Goal: Information Seeking & Learning: Compare options

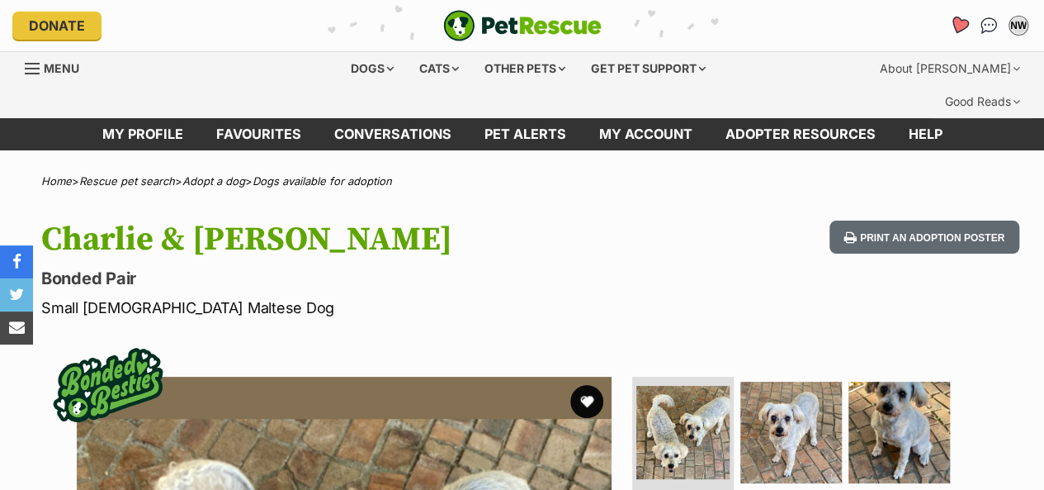
click at [953, 19] on icon "Favourites" at bounding box center [959, 25] width 20 height 19
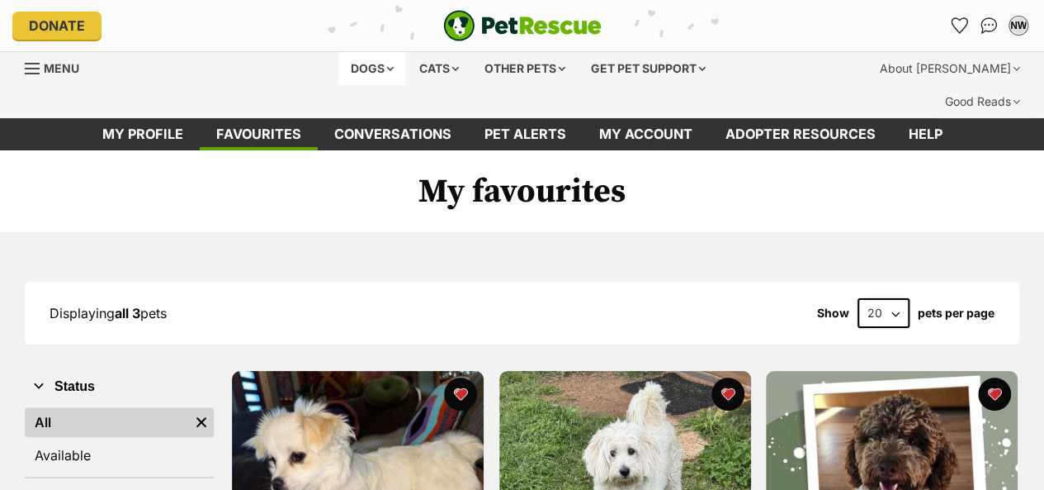
click at [368, 67] on div "Dogs" at bounding box center [372, 68] width 66 height 33
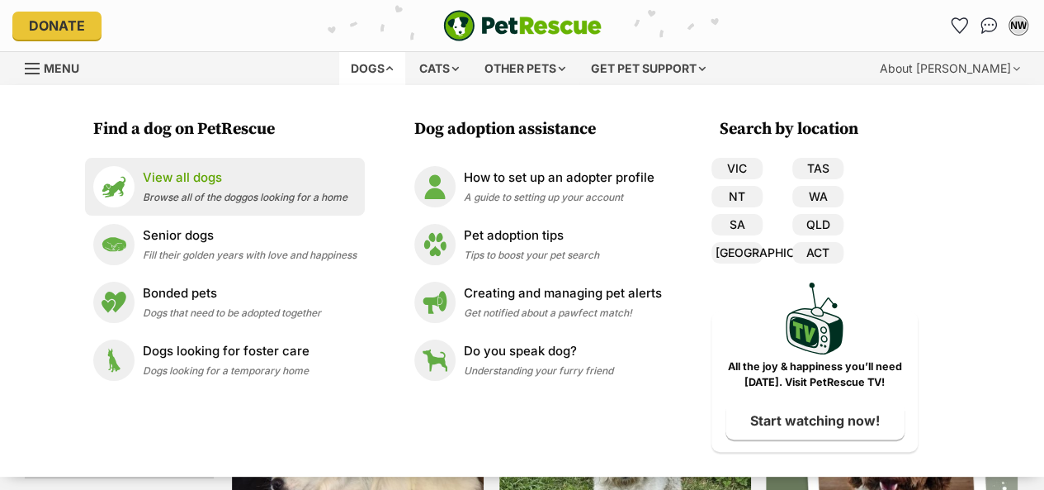
click at [258, 195] on span "Browse all of the doggos looking for a home" at bounding box center [245, 197] width 205 height 12
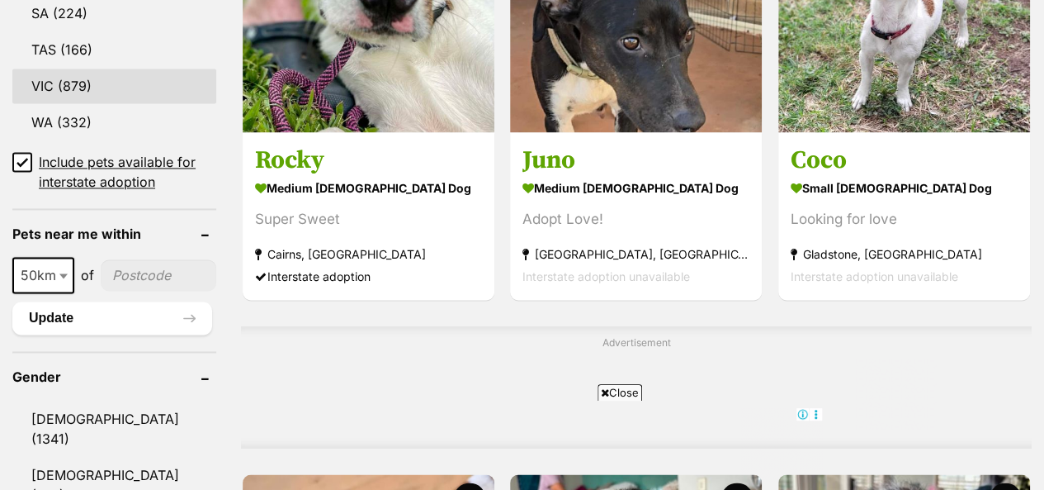
scroll to position [1238, 0]
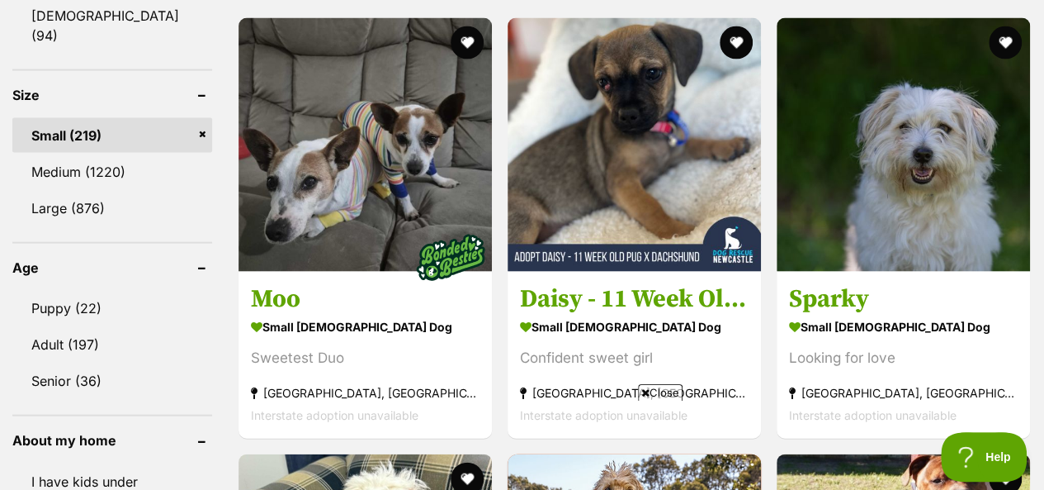
scroll to position [1651, 0]
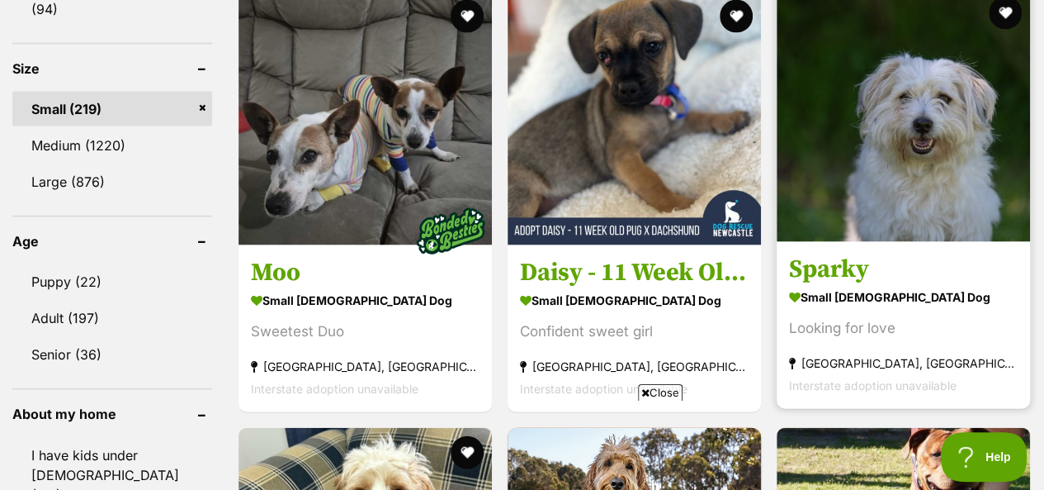
click at [899, 116] on img at bounding box center [903, 114] width 253 height 253
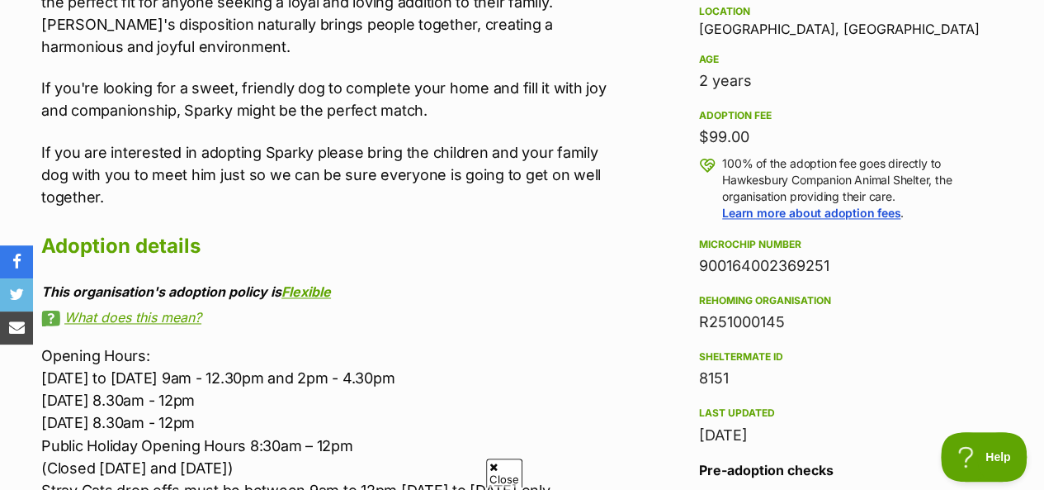
scroll to position [1156, 0]
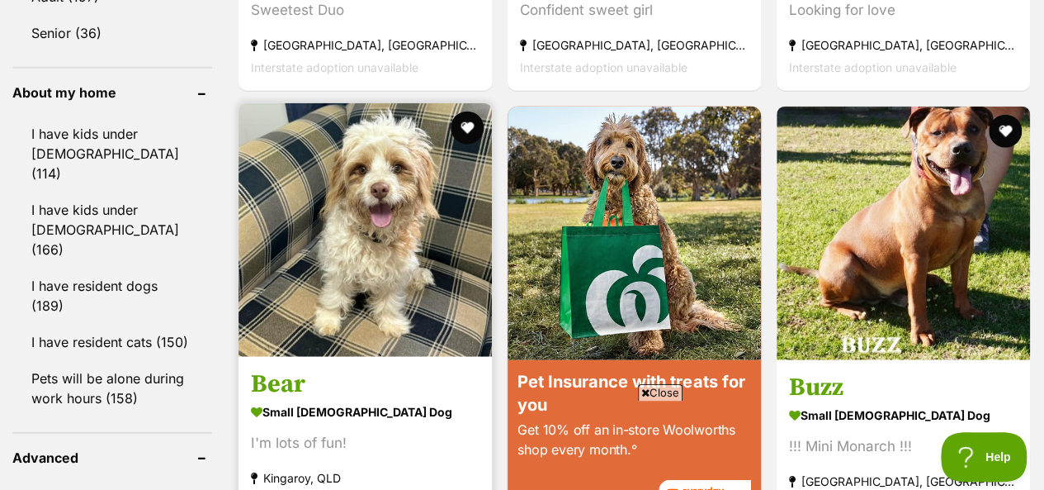
click at [373, 215] on img at bounding box center [365, 229] width 253 height 253
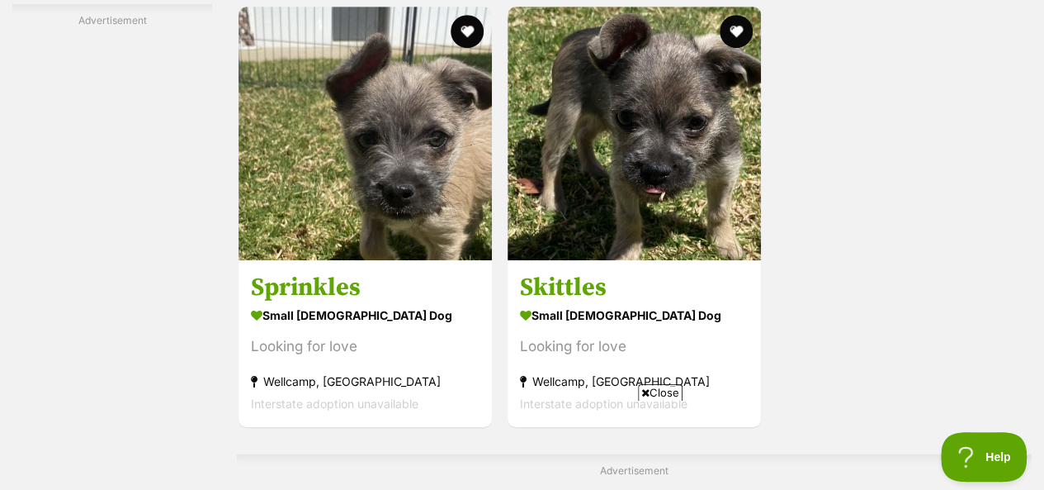
scroll to position [3541, 0]
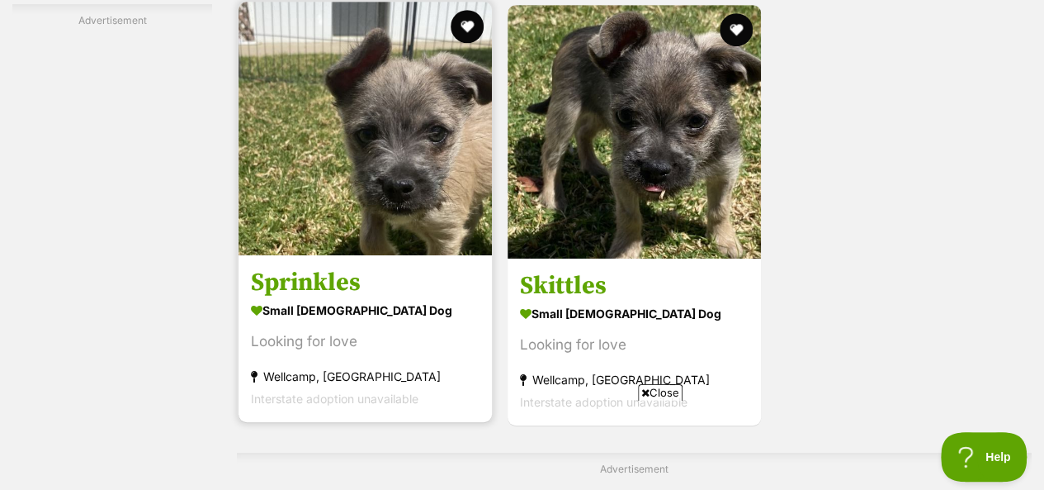
click at [350, 110] on img at bounding box center [365, 128] width 253 height 253
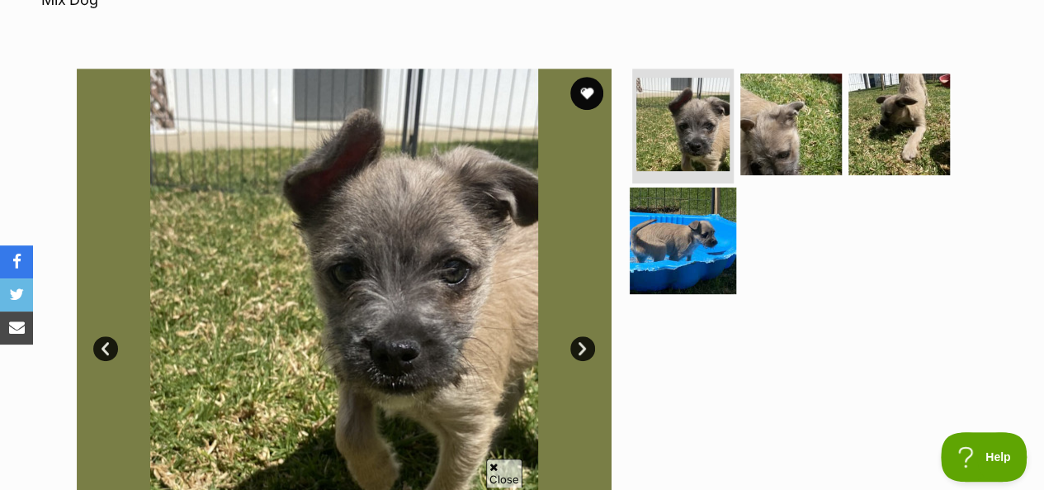
click at [684, 211] on img at bounding box center [683, 240] width 106 height 106
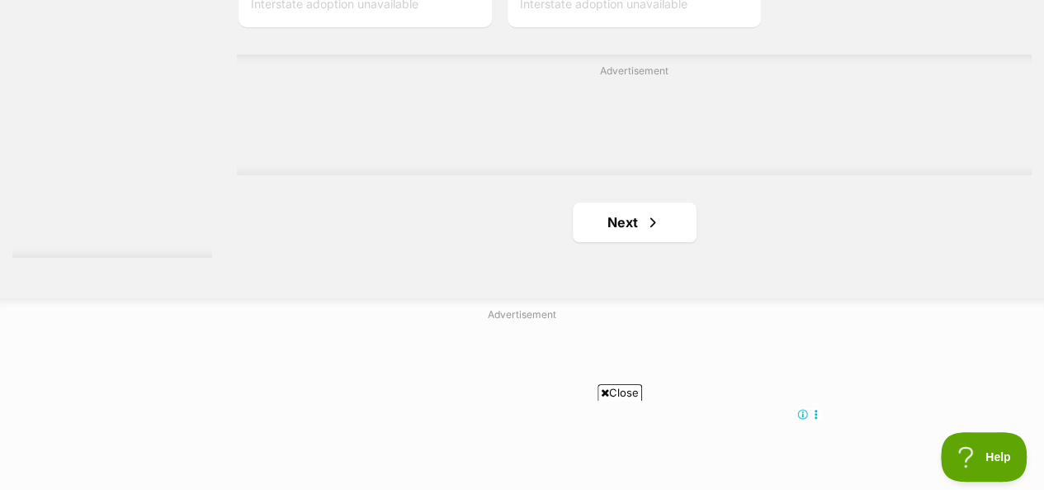
scroll to position [3963, 0]
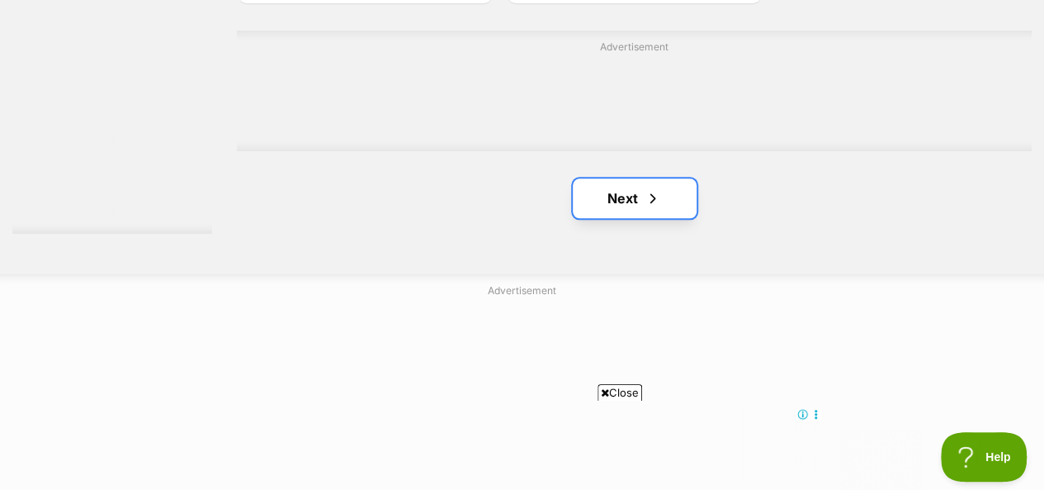
click at [630, 178] on link "Next" at bounding box center [635, 198] width 124 height 40
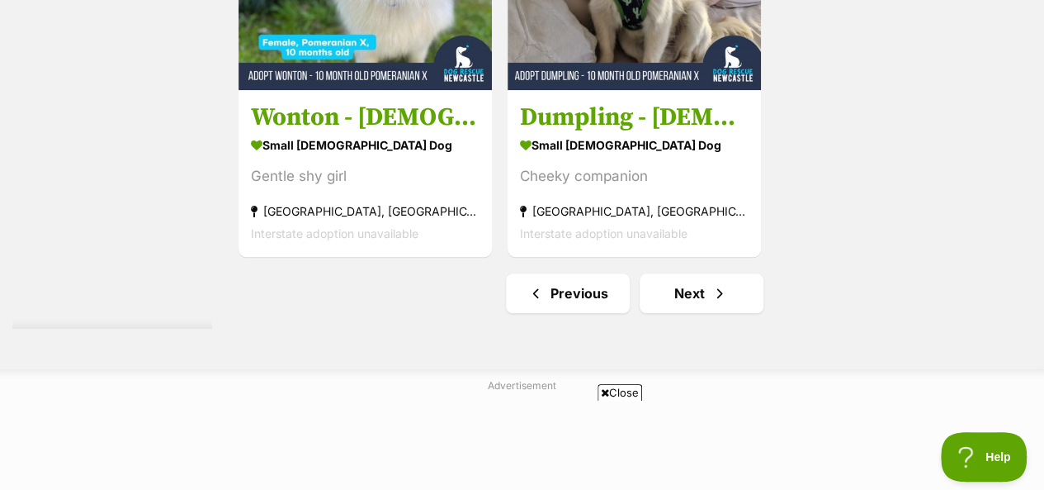
scroll to position [3963, 0]
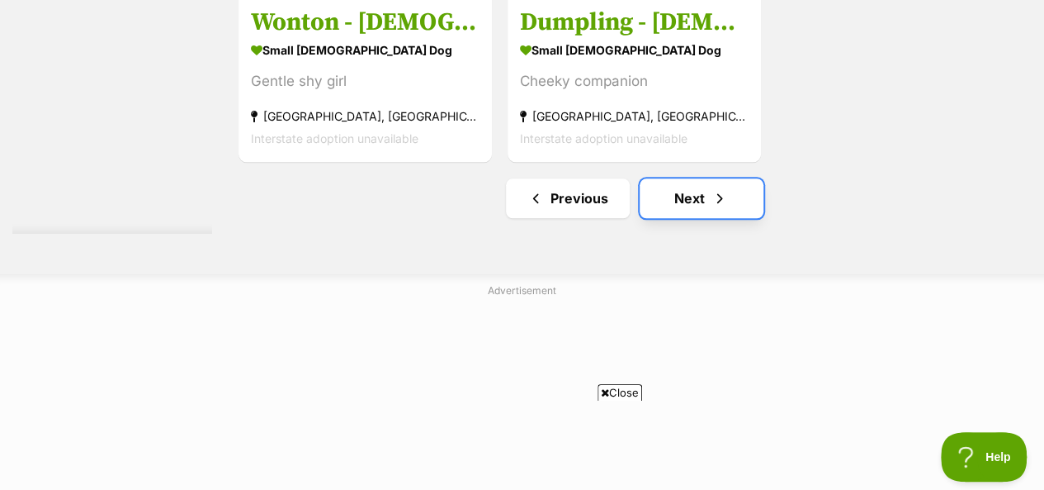
click at [652, 178] on link "Next" at bounding box center [702, 198] width 124 height 40
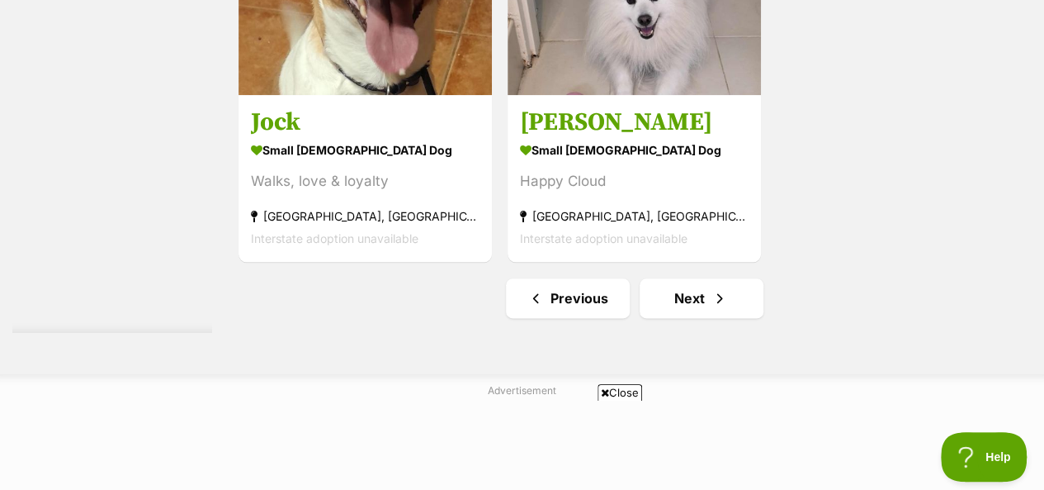
scroll to position [4045, 0]
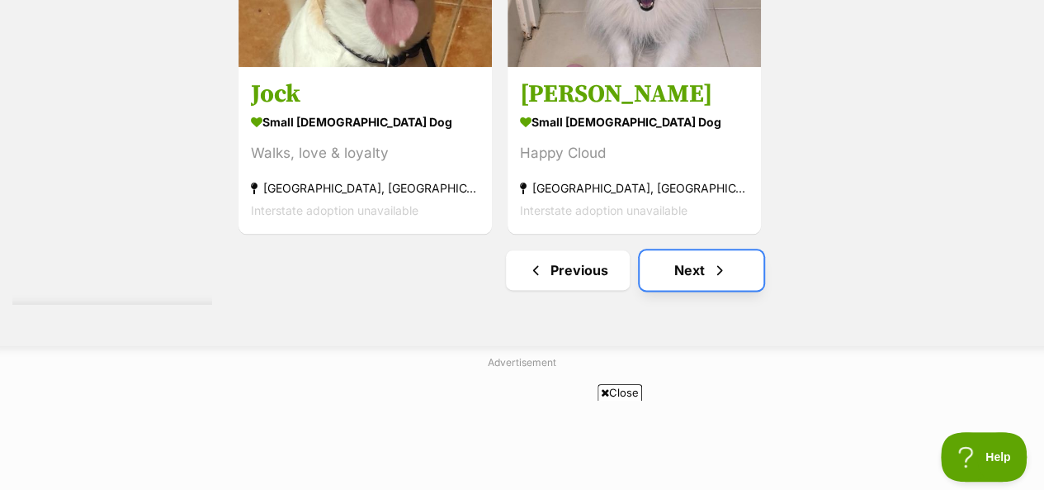
click at [742, 250] on link "Next" at bounding box center [702, 270] width 124 height 40
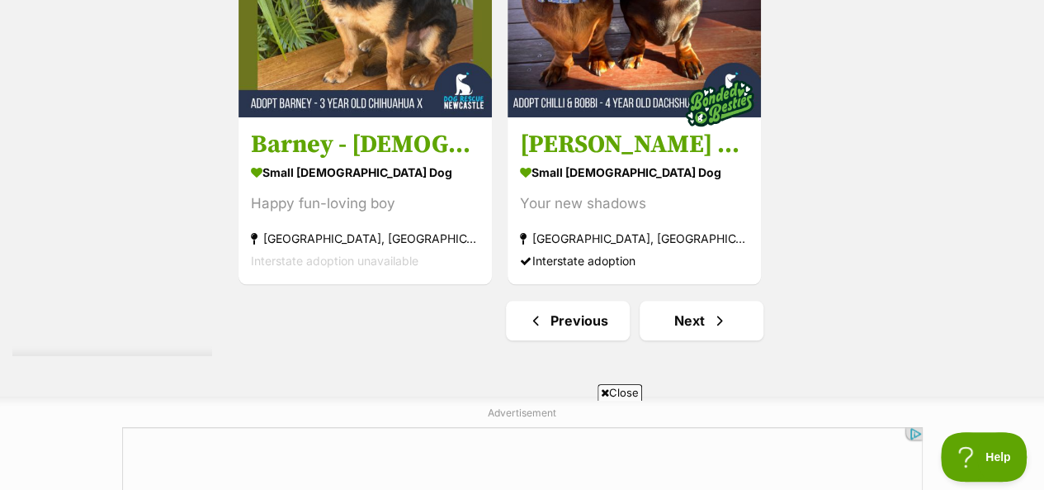
scroll to position [3880, 0]
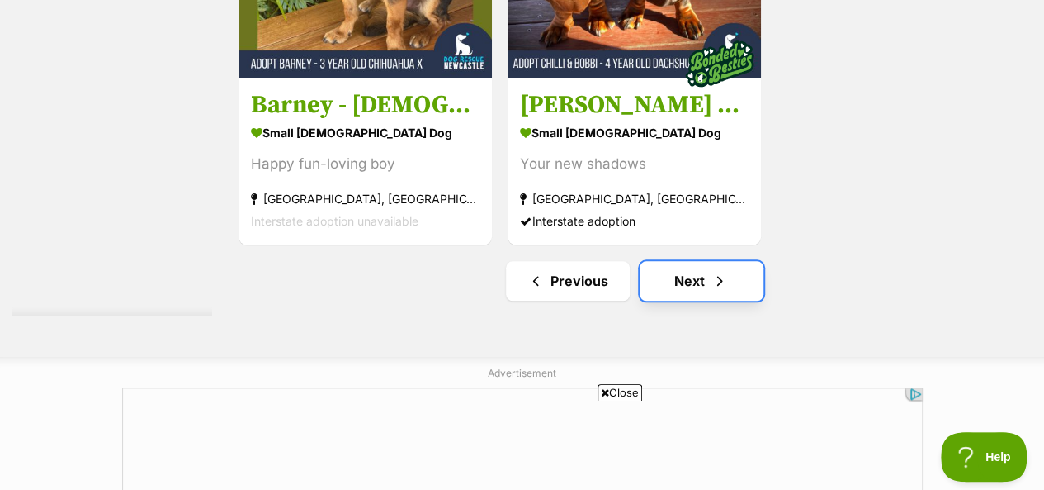
click at [746, 261] on link "Next" at bounding box center [702, 281] width 124 height 40
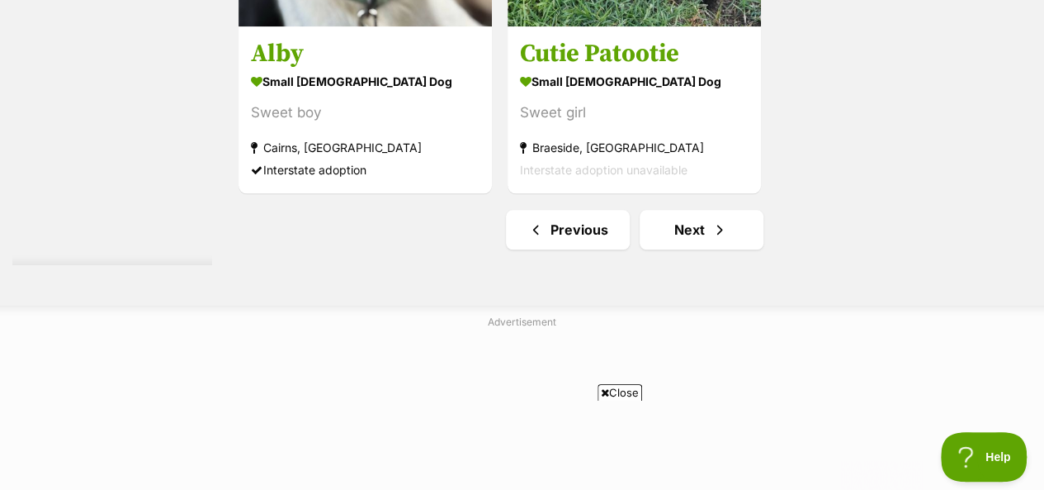
scroll to position [3963, 0]
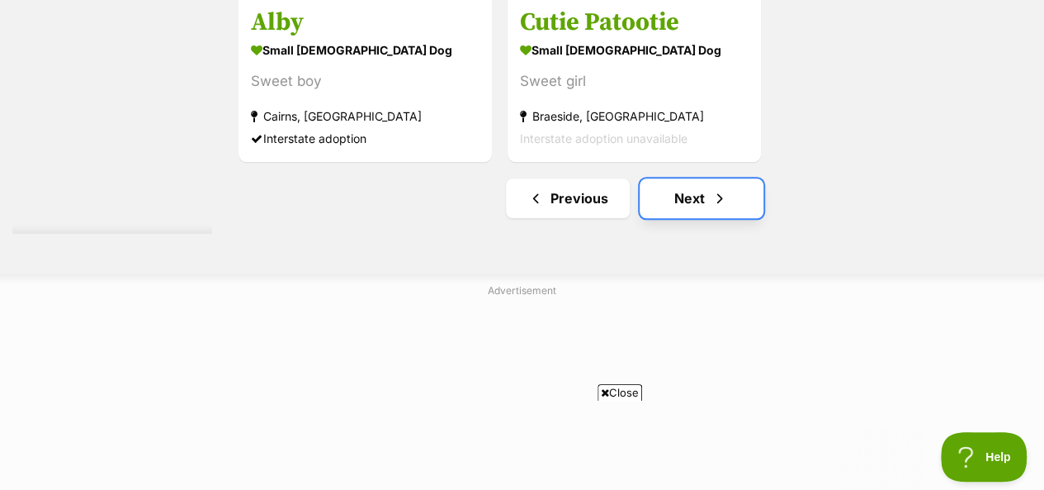
click at [696, 178] on link "Next" at bounding box center [702, 198] width 124 height 40
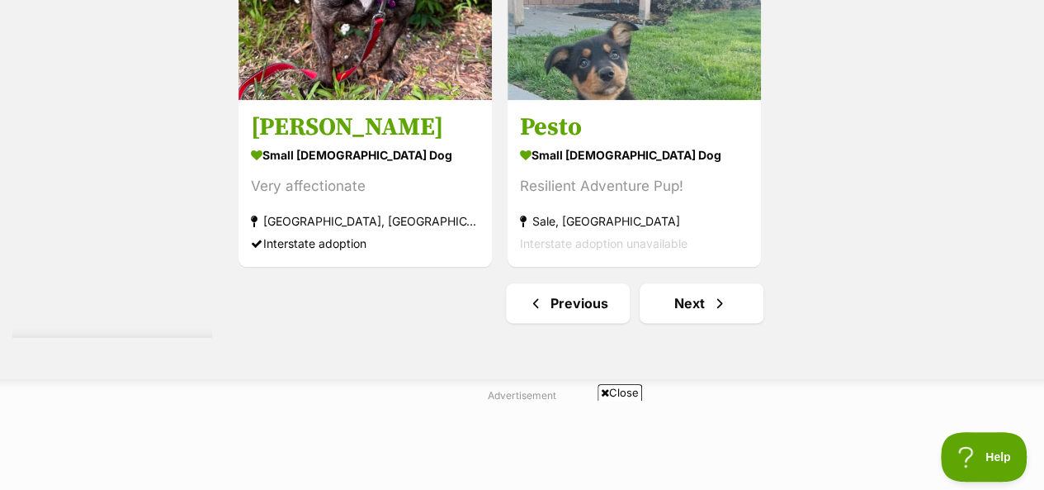
scroll to position [4045, 0]
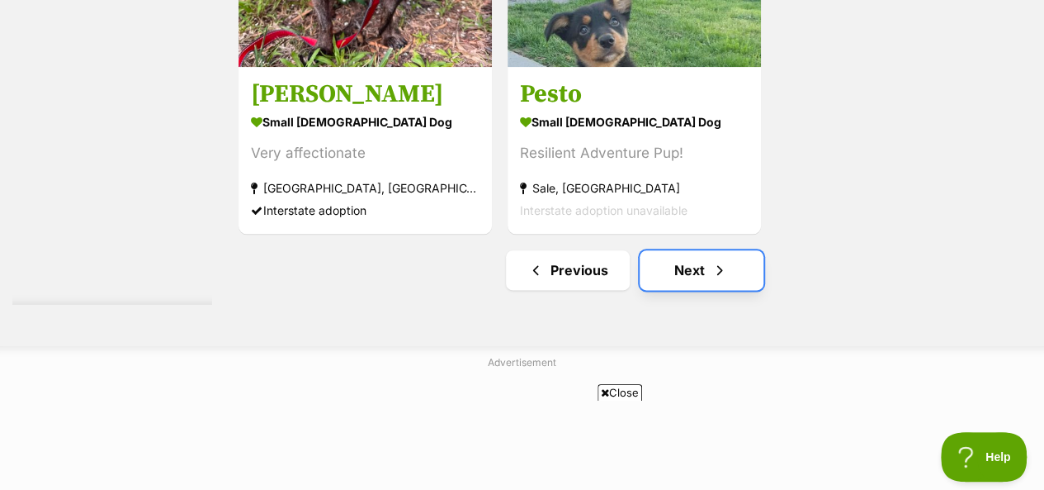
click at [742, 250] on link "Next" at bounding box center [702, 270] width 124 height 40
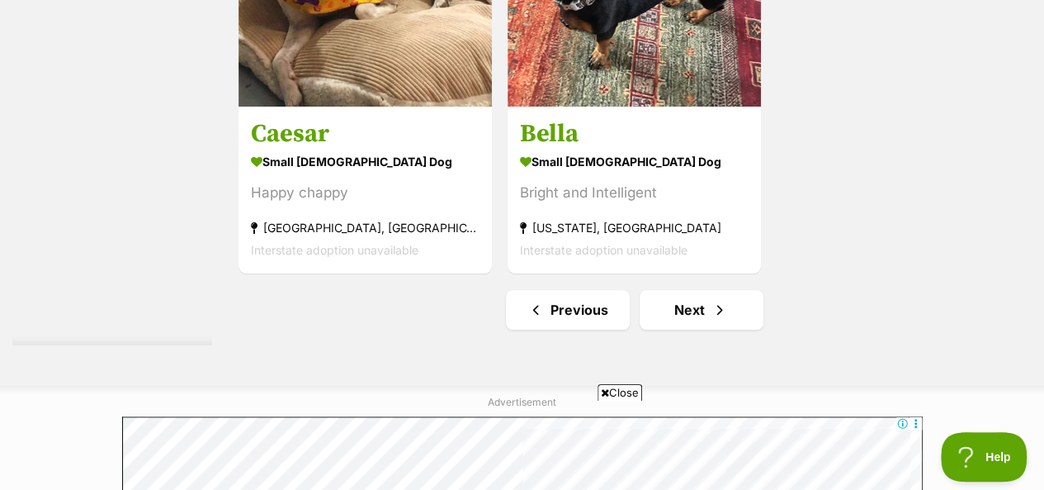
scroll to position [3880, 0]
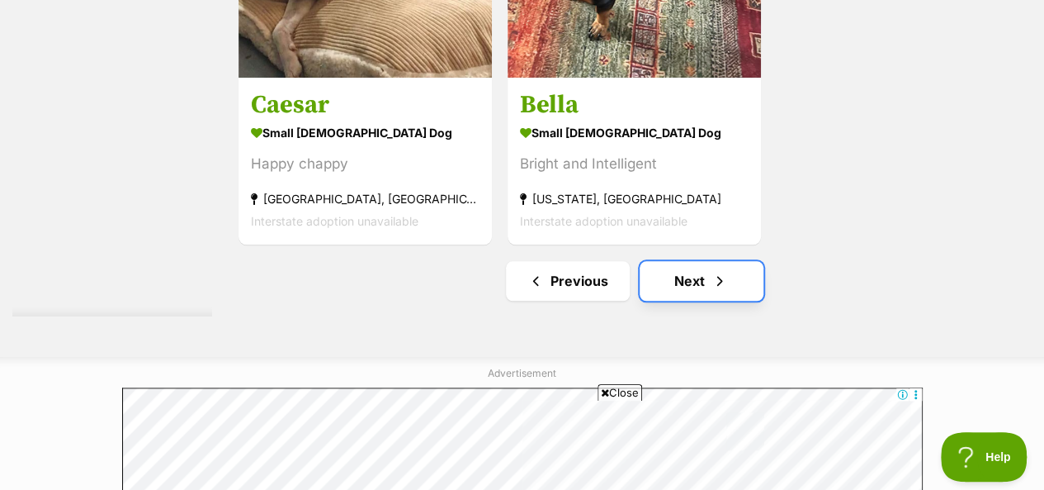
click at [732, 261] on link "Next" at bounding box center [702, 281] width 124 height 40
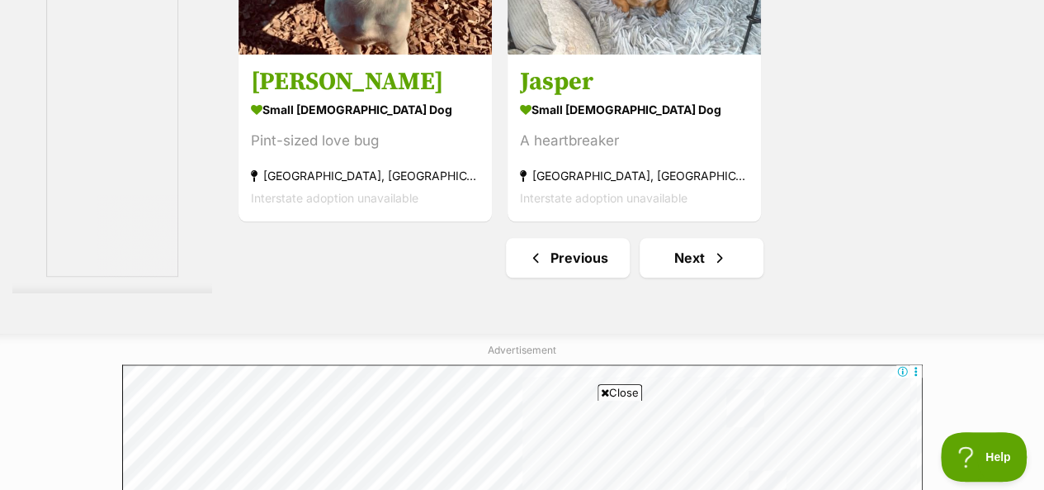
scroll to position [3963, 0]
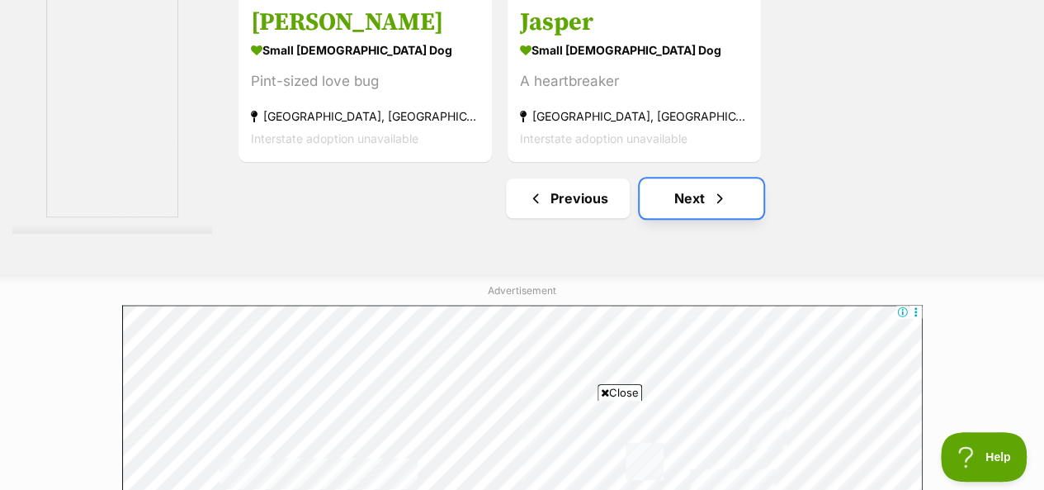
click at [672, 178] on link "Next" at bounding box center [702, 198] width 124 height 40
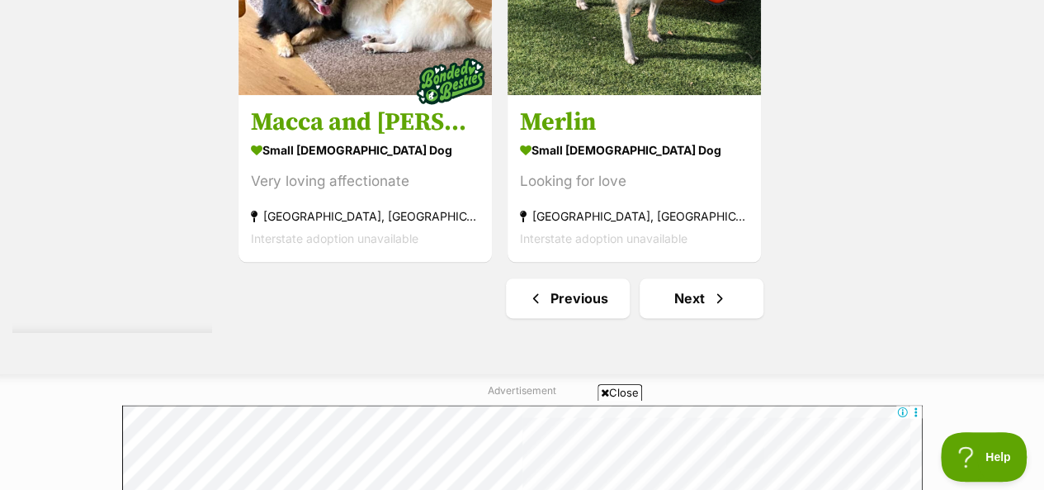
scroll to position [4045, 0]
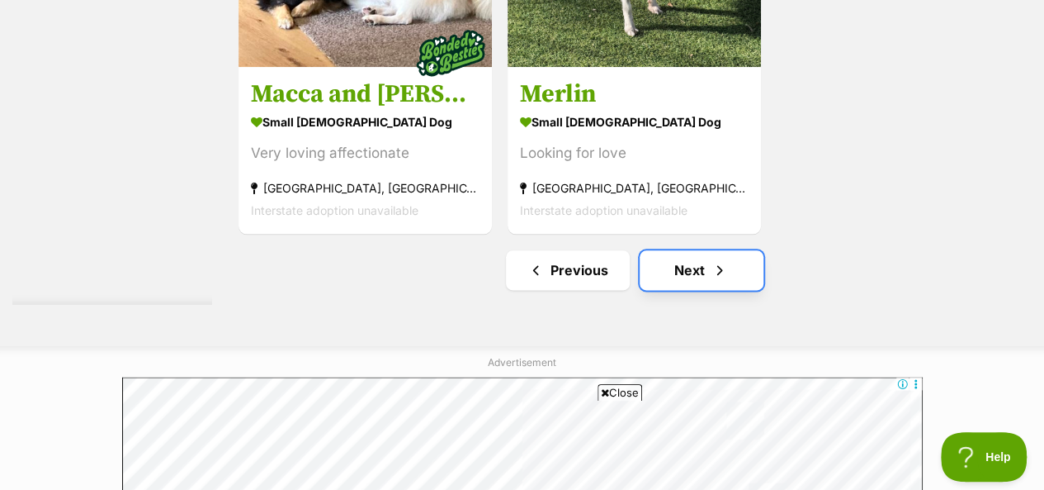
click at [691, 250] on link "Next" at bounding box center [702, 270] width 124 height 40
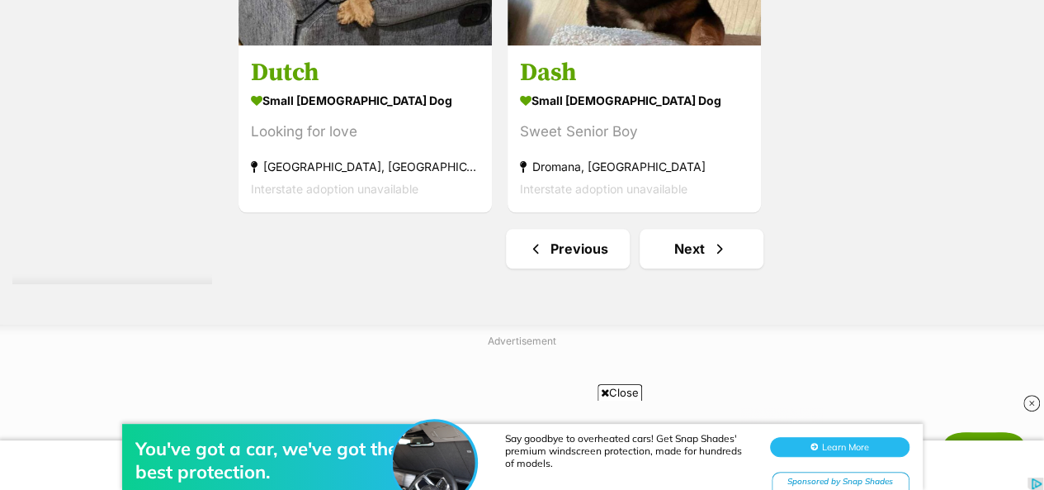
scroll to position [3880, 0]
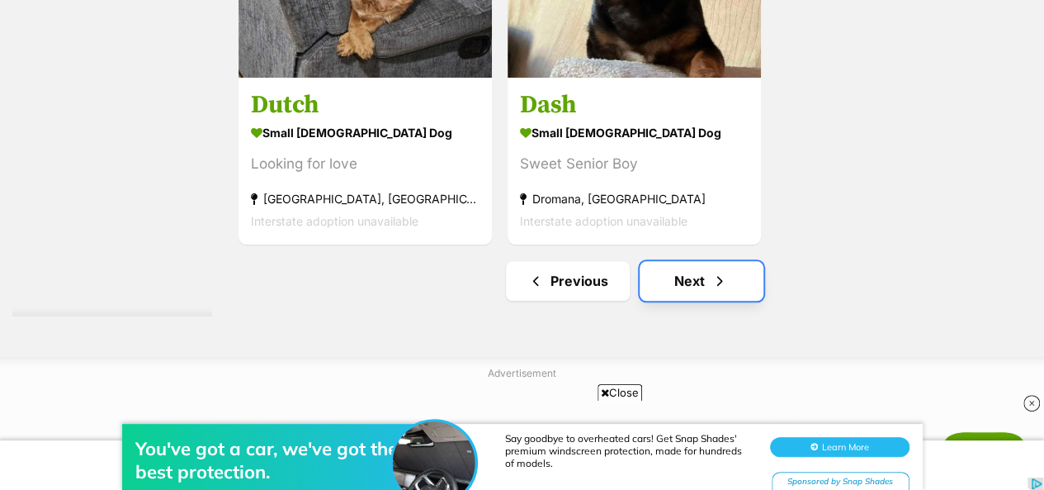
click at [719, 261] on link "Next" at bounding box center [702, 281] width 124 height 40
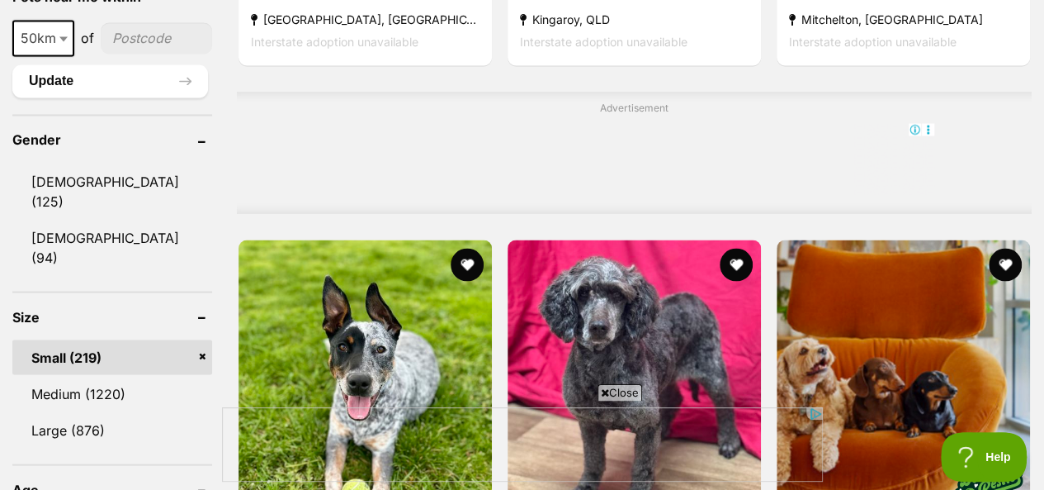
click at [198, 339] on link "Small (219)" at bounding box center [112, 356] width 200 height 35
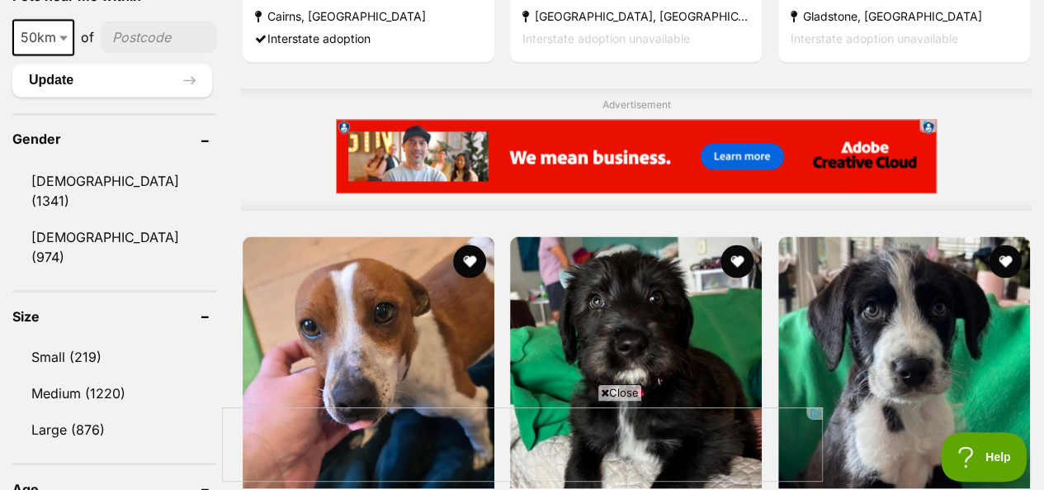
scroll to position [1486, 0]
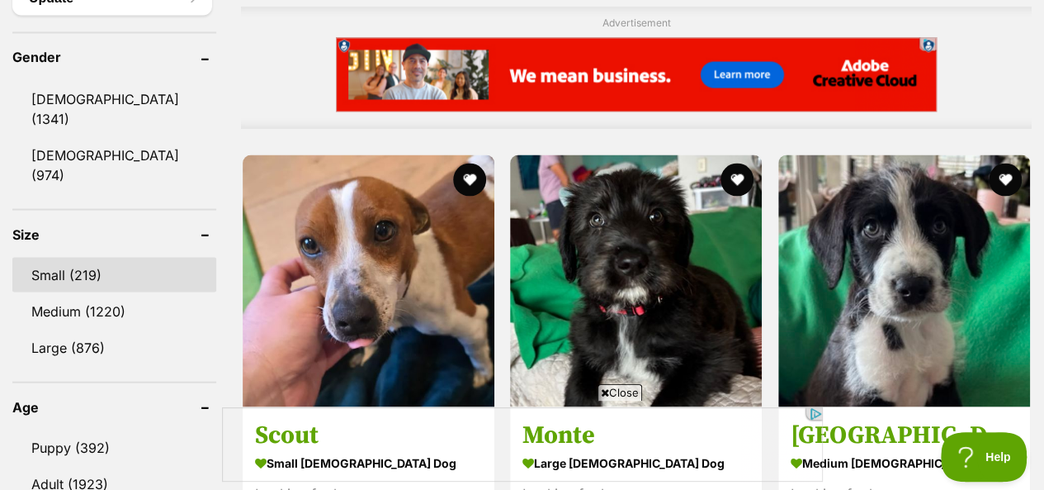
click at [73, 257] on link "Small (219)" at bounding box center [114, 274] width 204 height 35
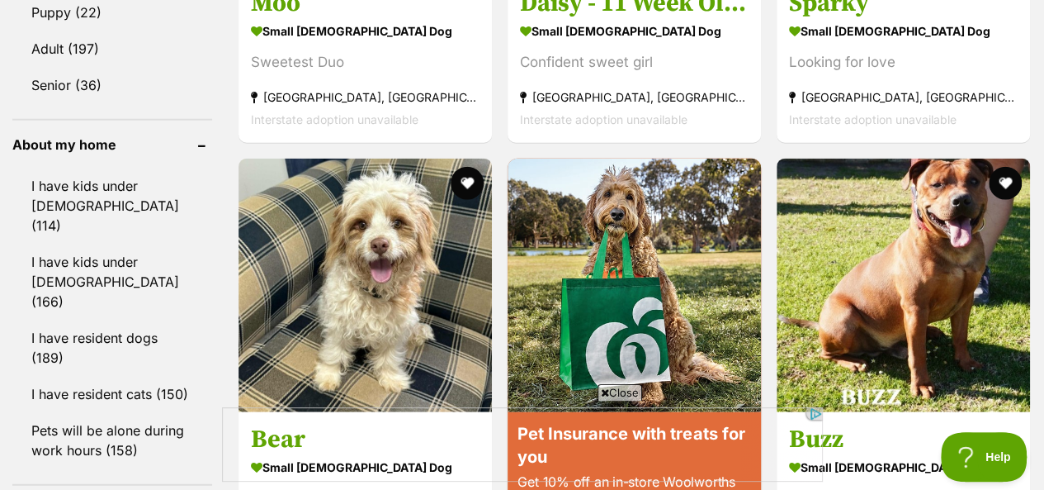
scroll to position [1899, 0]
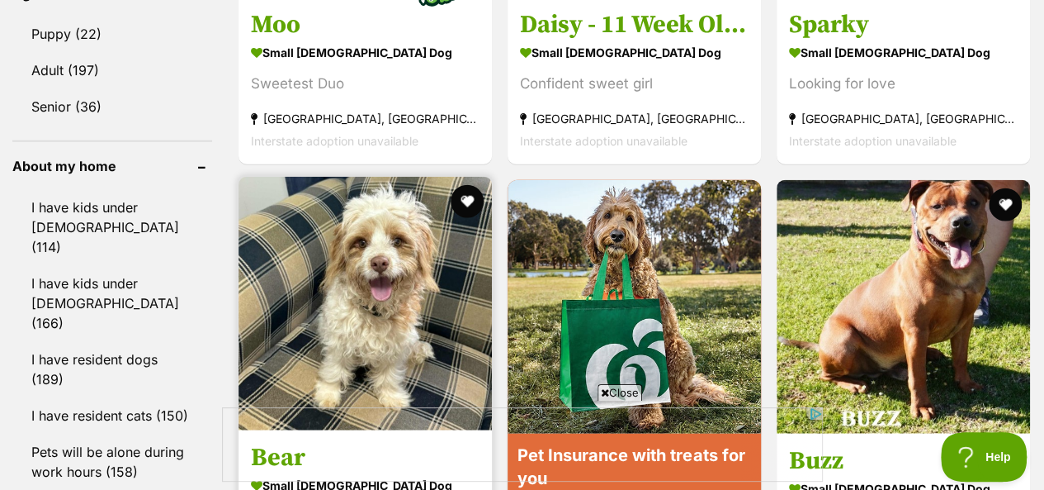
click at [379, 206] on img at bounding box center [365, 303] width 253 height 253
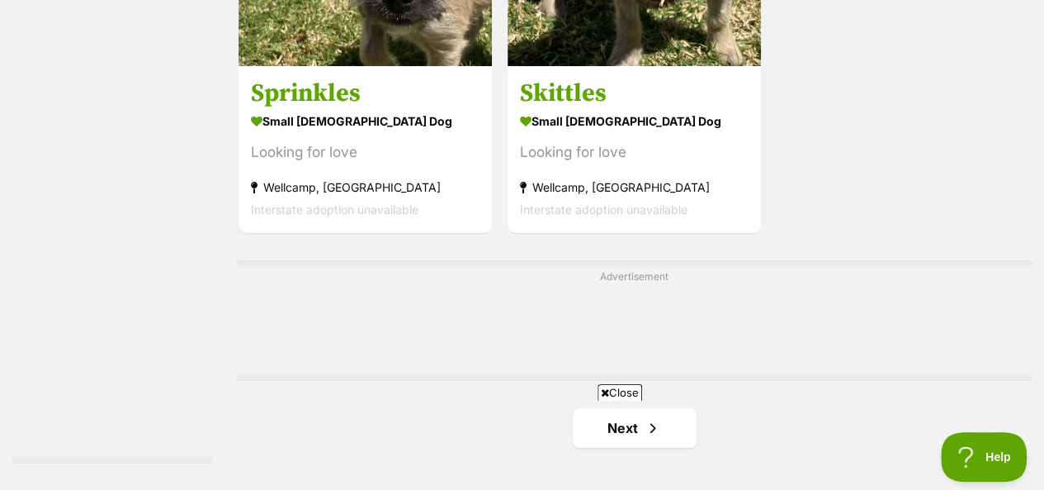
scroll to position [3797, 0]
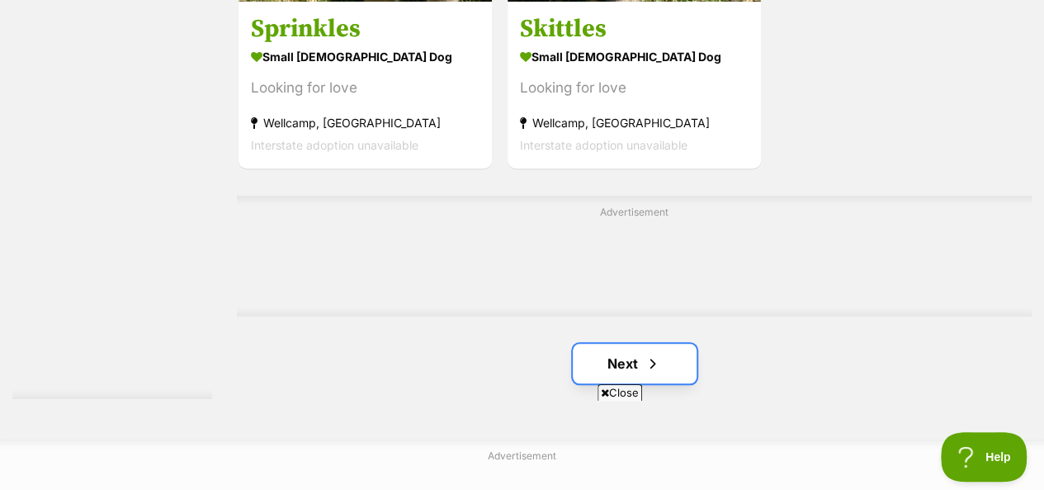
click at [655, 353] on span "Next page" at bounding box center [653, 363] width 17 height 20
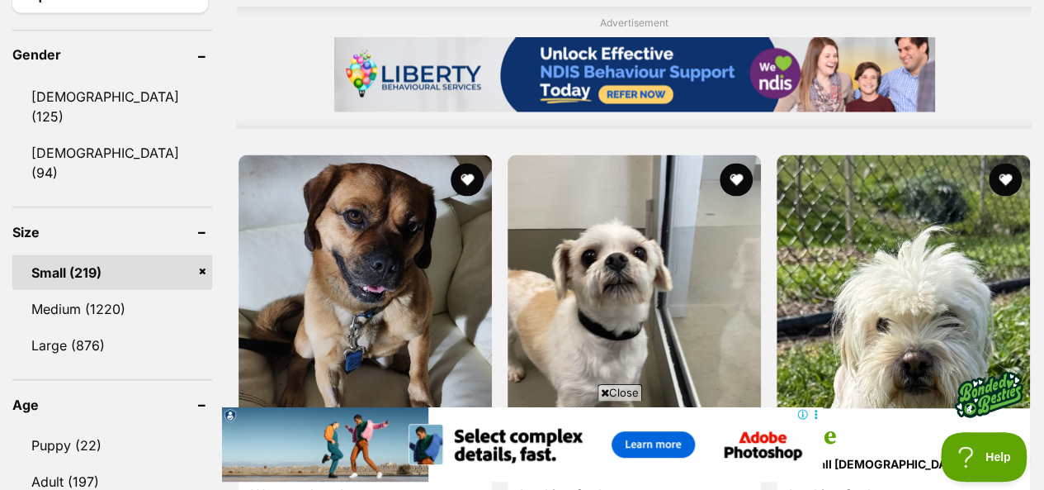
scroll to position [1501, 0]
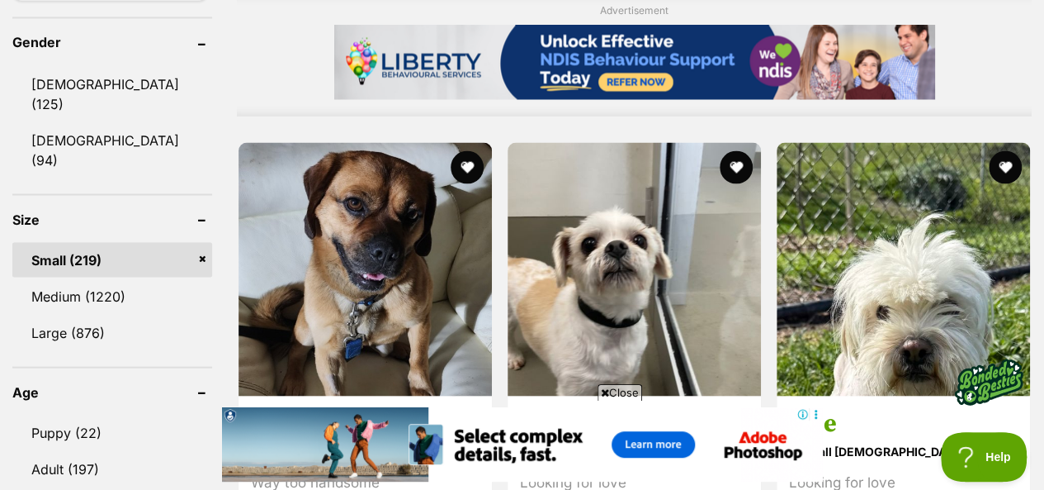
click at [201, 242] on link "Small (219)" at bounding box center [112, 259] width 200 height 35
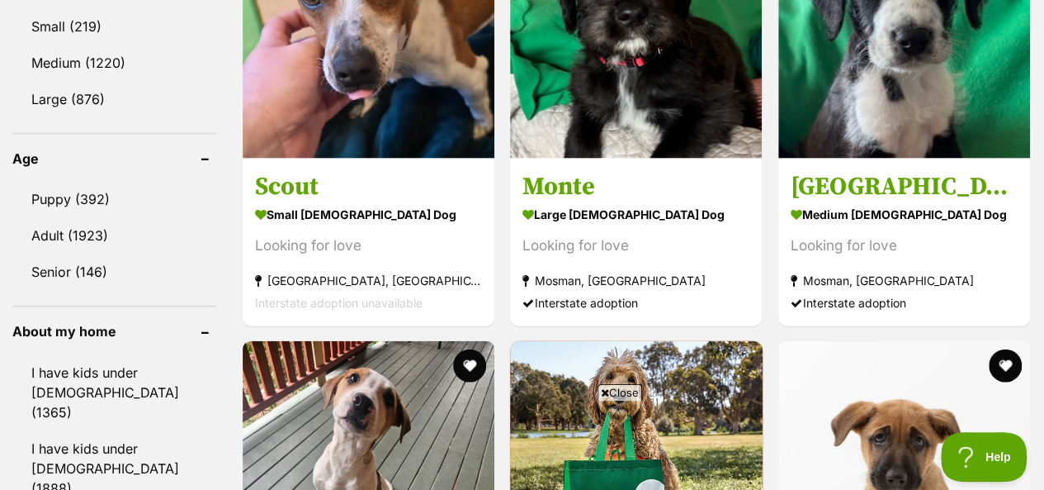
scroll to position [1651, 0]
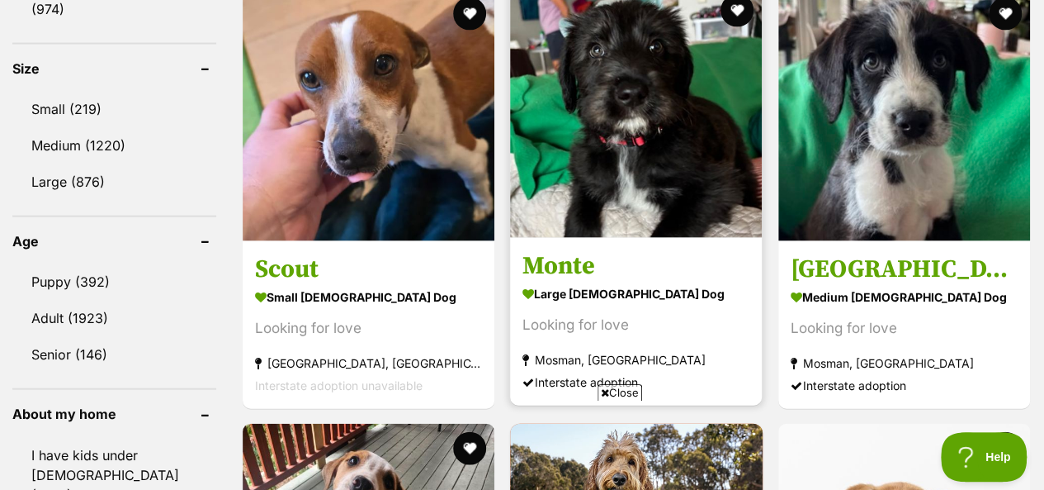
click at [611, 91] on img at bounding box center [636, 112] width 252 height 252
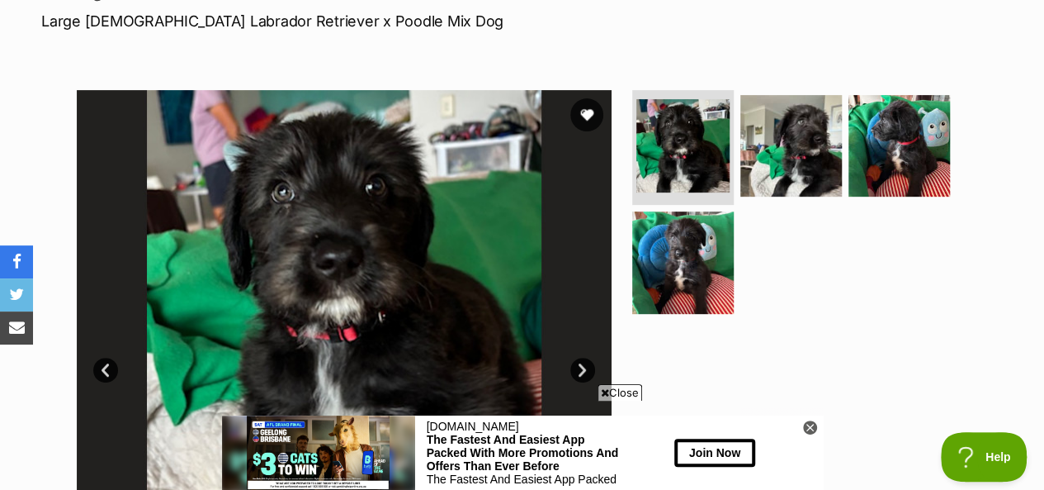
scroll to position [248, 0]
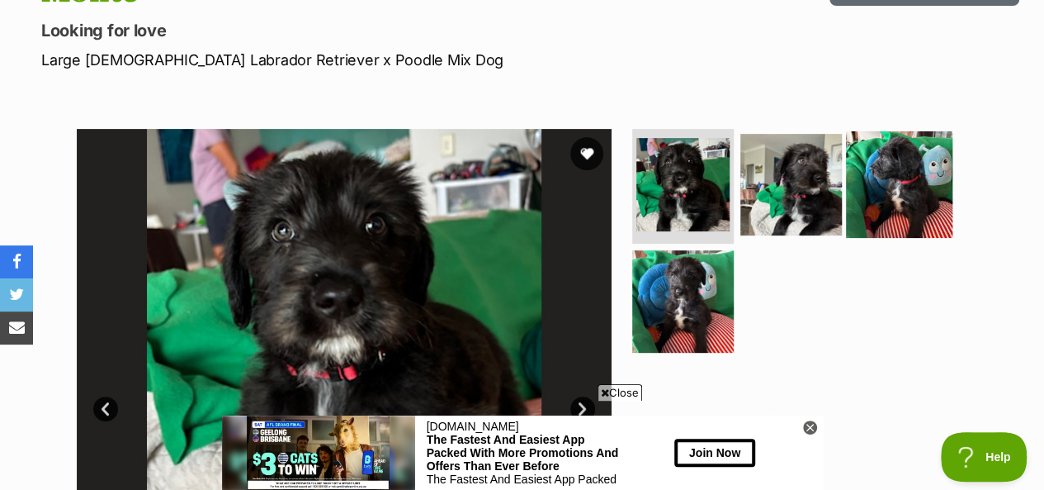
click at [892, 156] on img at bounding box center [899, 183] width 106 height 106
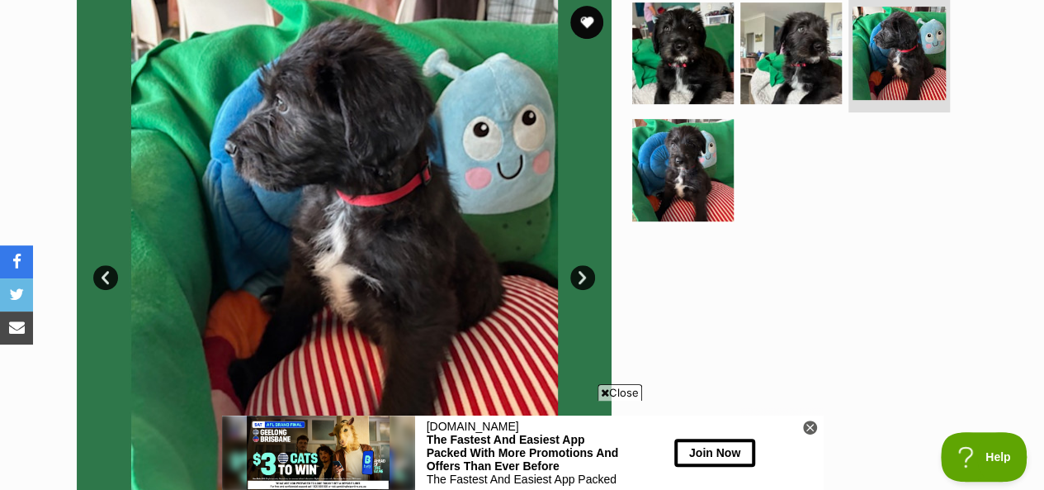
scroll to position [0, 0]
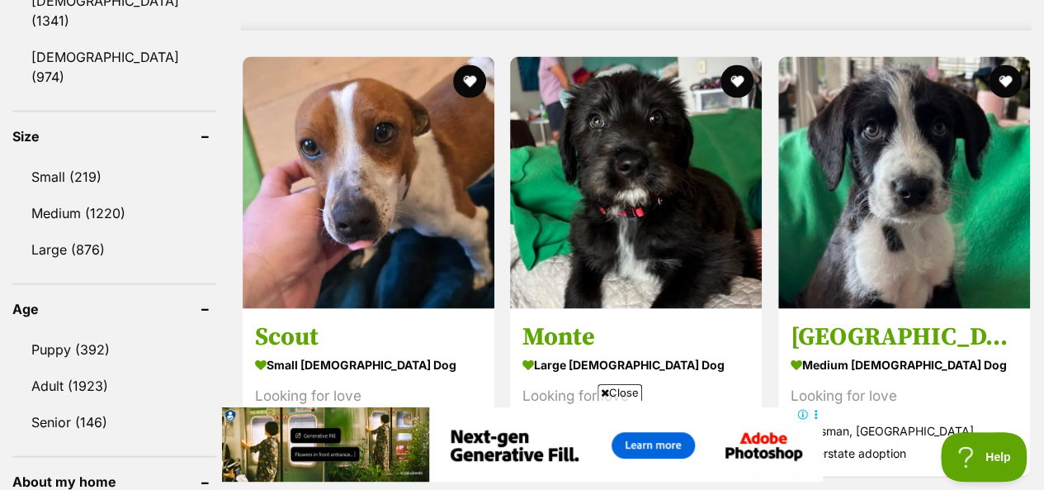
scroll to position [1559, 0]
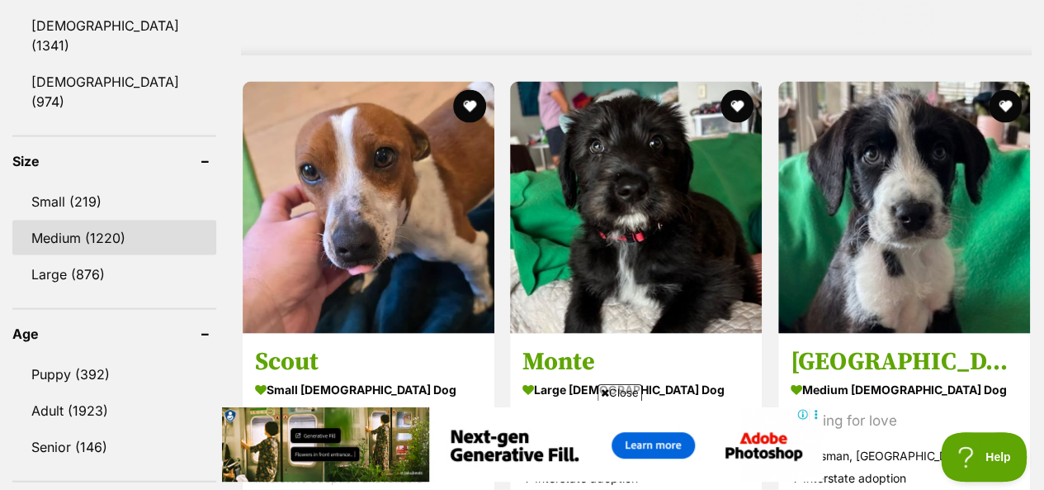
click at [103, 220] on link "Medium (1220)" at bounding box center [114, 237] width 204 height 35
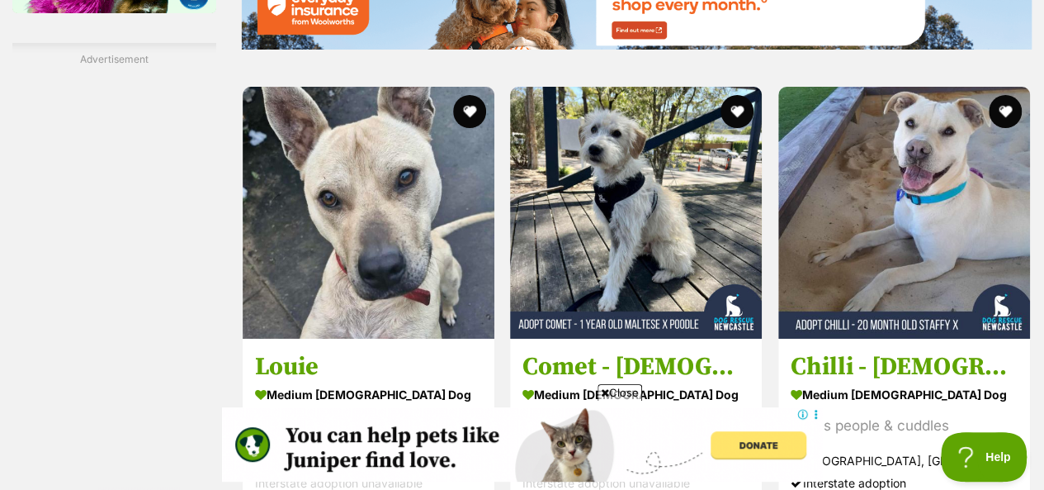
scroll to position [3054, 0]
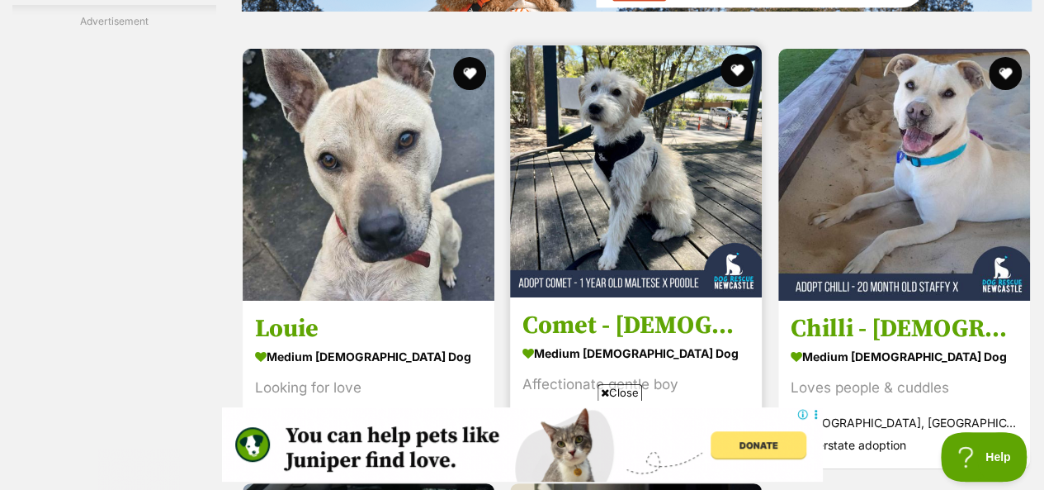
click at [649, 117] on img at bounding box center [636, 171] width 252 height 252
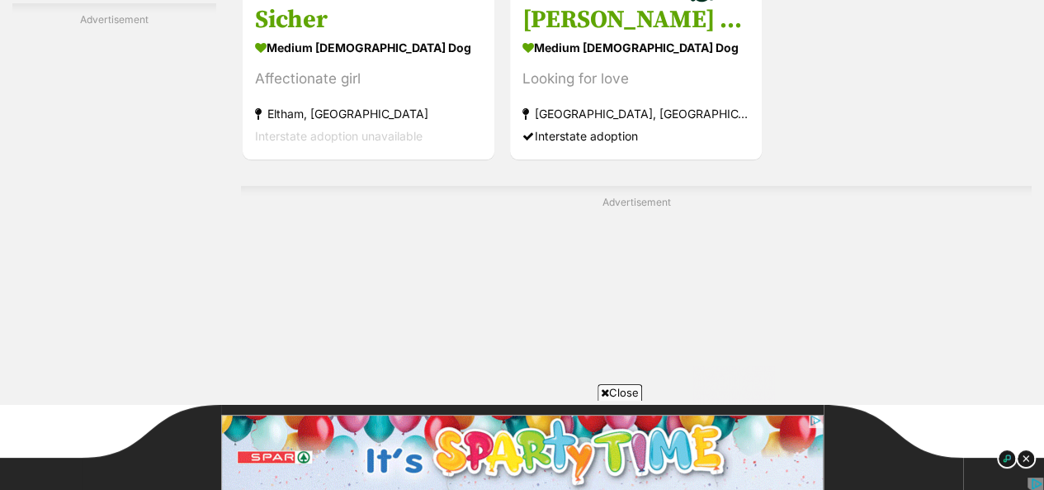
scroll to position [4045, 0]
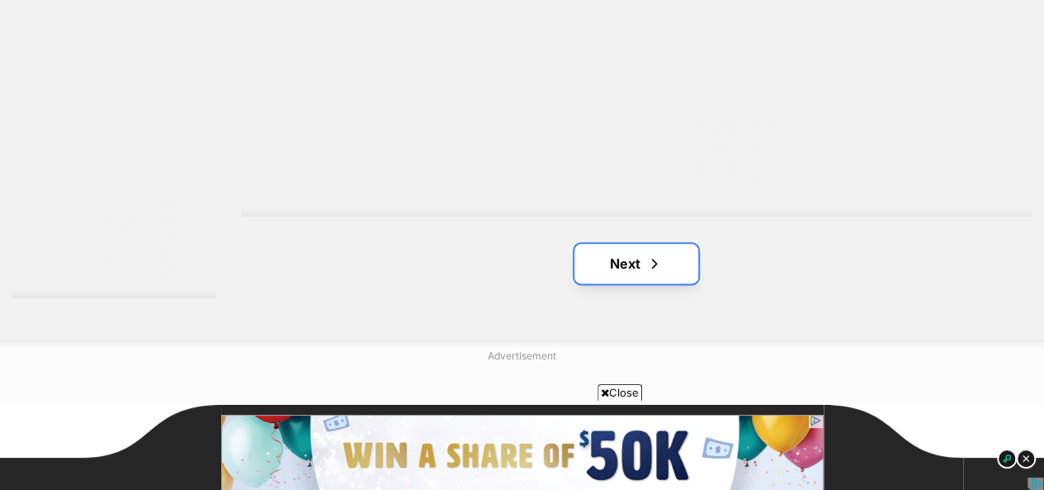
click at [609, 244] on link "Next" at bounding box center [637, 264] width 124 height 40
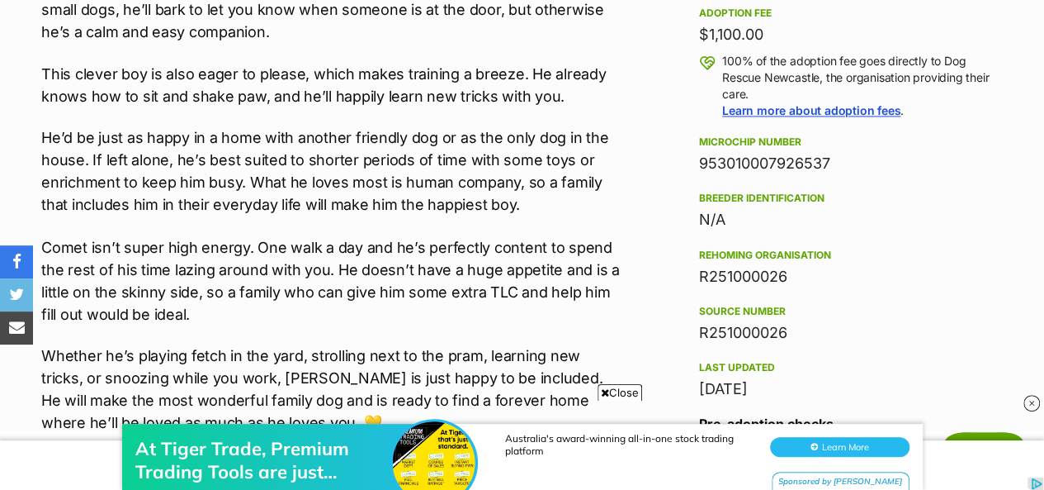
scroll to position [1403, 0]
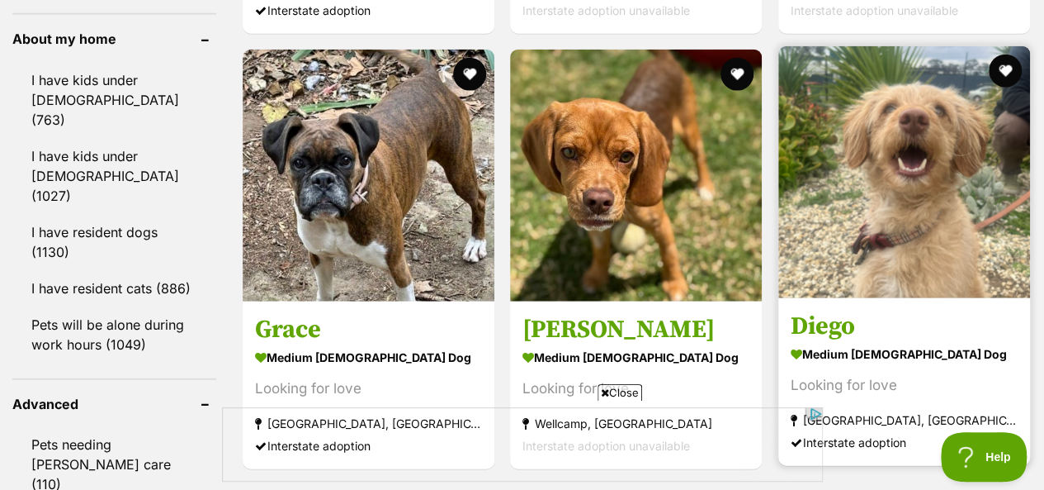
scroll to position [2064, 0]
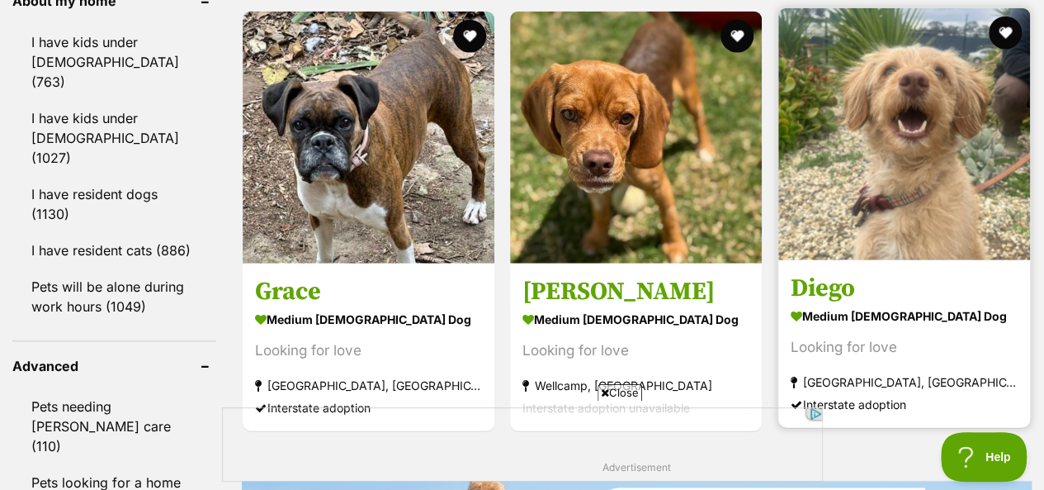
click at [852, 115] on img at bounding box center [904, 134] width 252 height 252
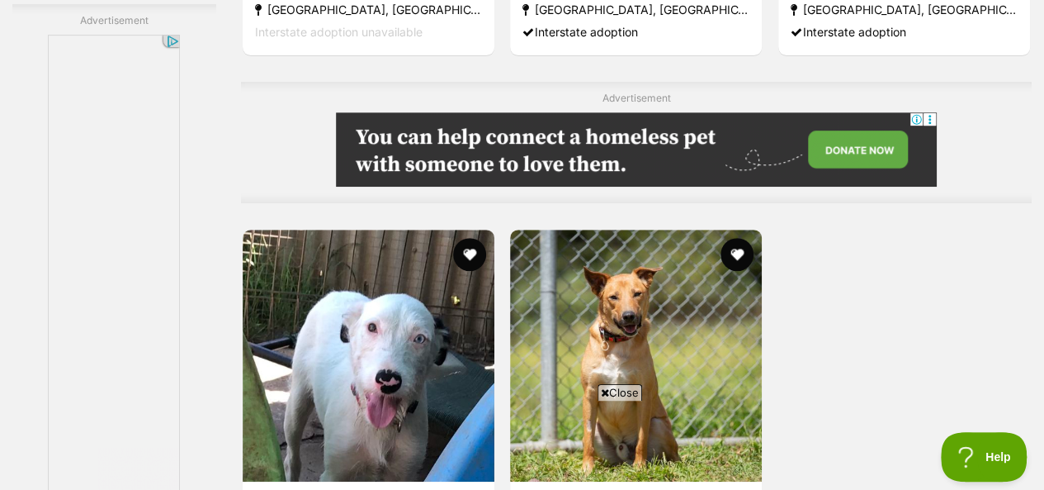
scroll to position [3632, 0]
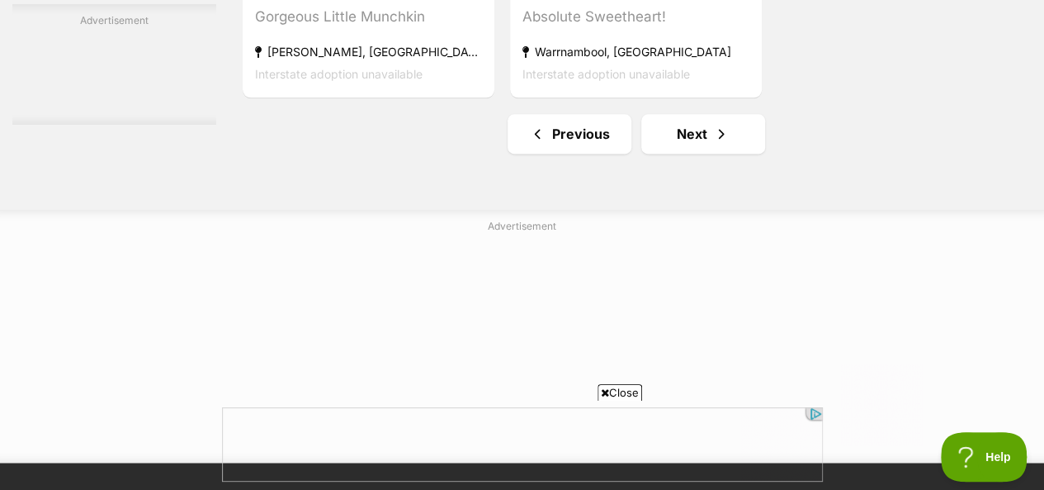
scroll to position [4210, 0]
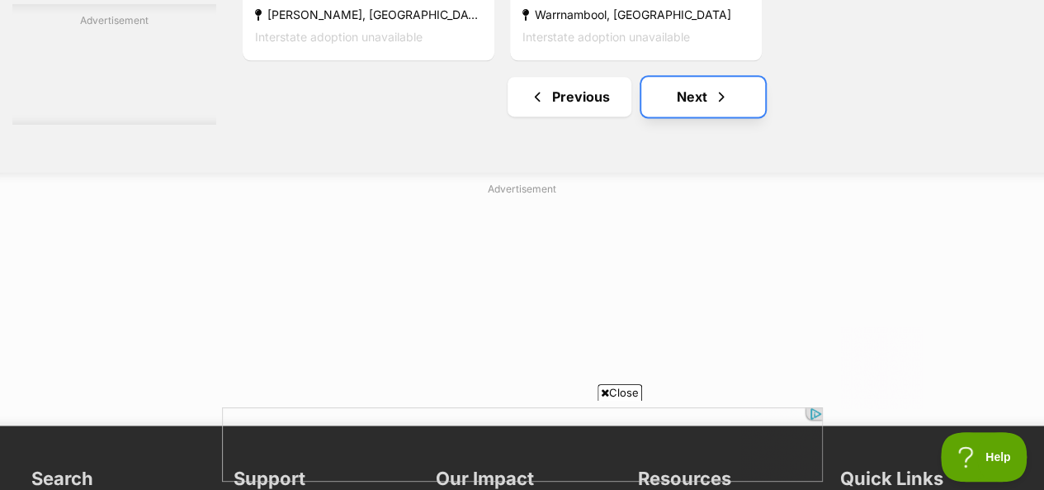
click at [662, 77] on link "Next" at bounding box center [703, 97] width 124 height 40
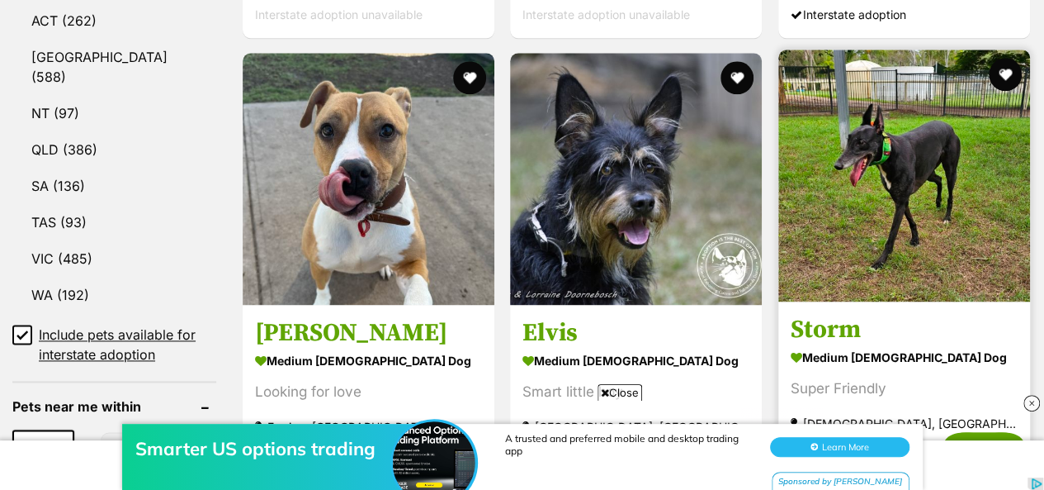
scroll to position [991, 0]
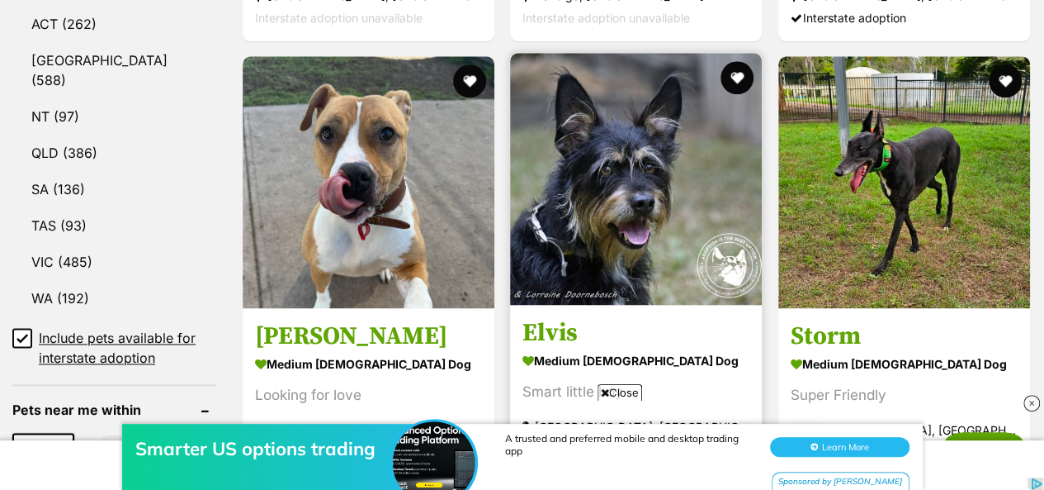
click at [616, 135] on img at bounding box center [636, 179] width 252 height 252
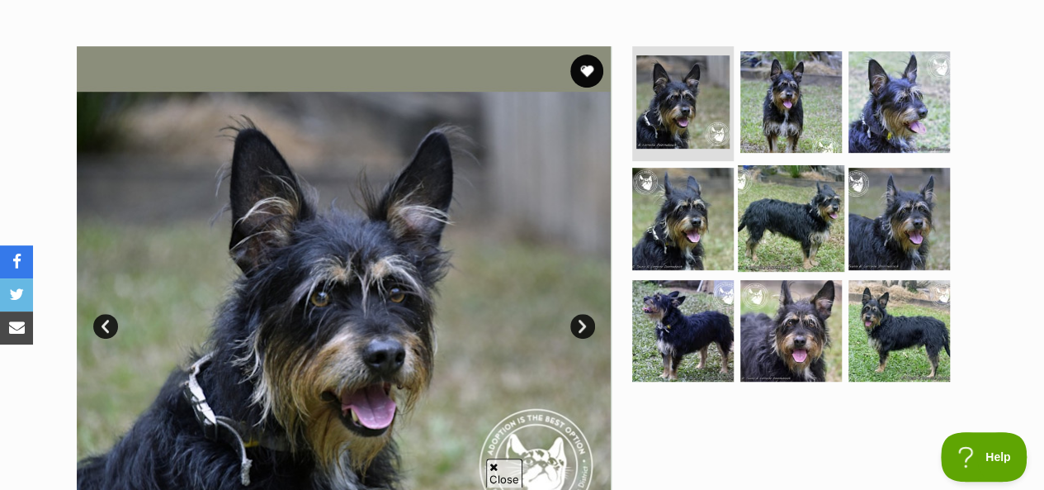
click at [802, 179] on img at bounding box center [791, 218] width 106 height 106
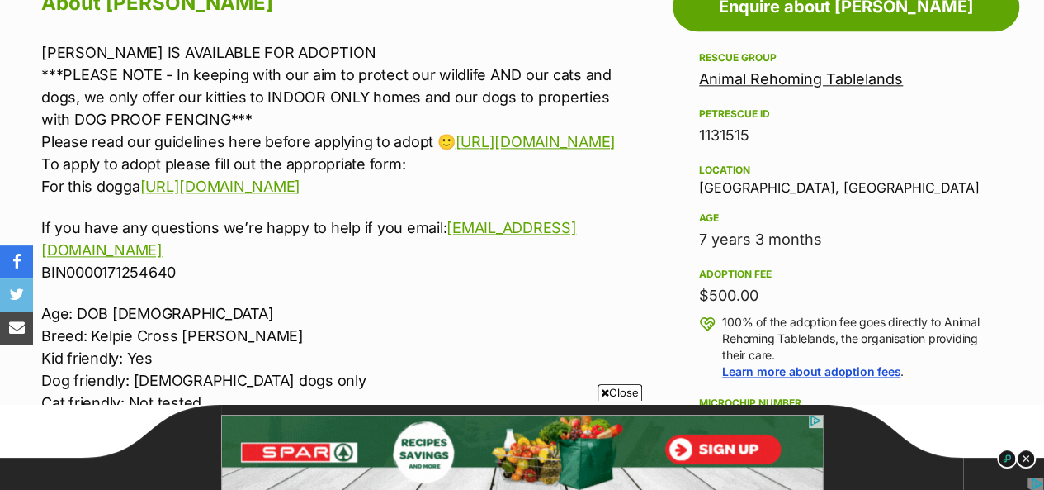
scroll to position [1073, 0]
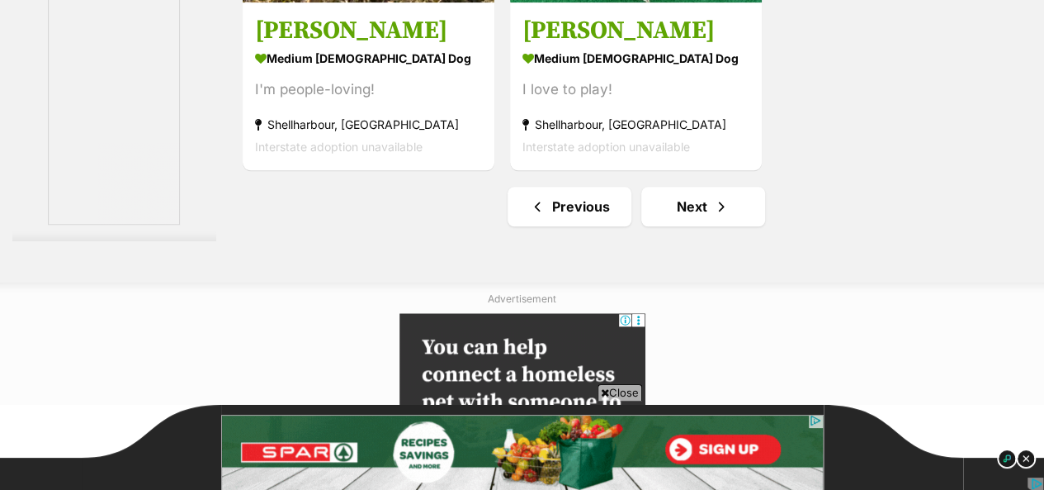
scroll to position [3963, 0]
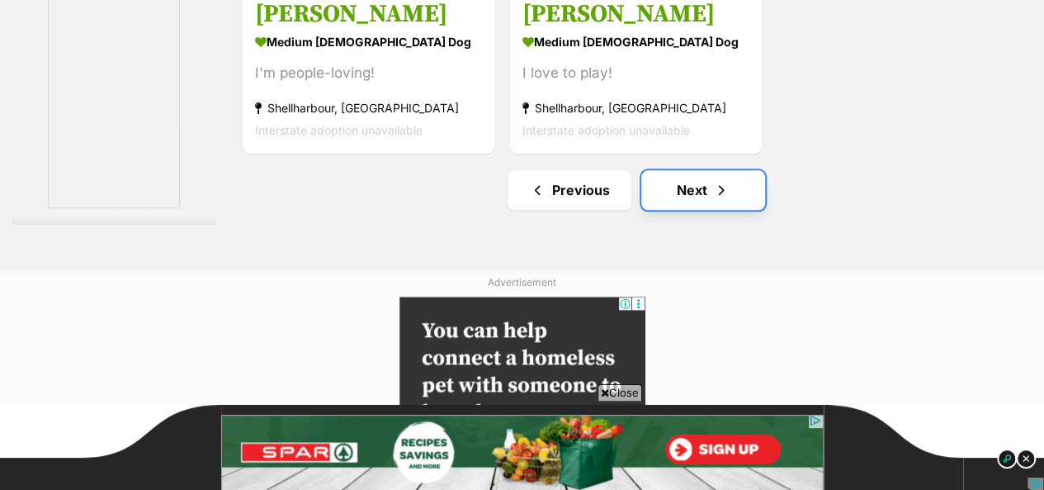
click at [664, 170] on link "Next" at bounding box center [703, 190] width 124 height 40
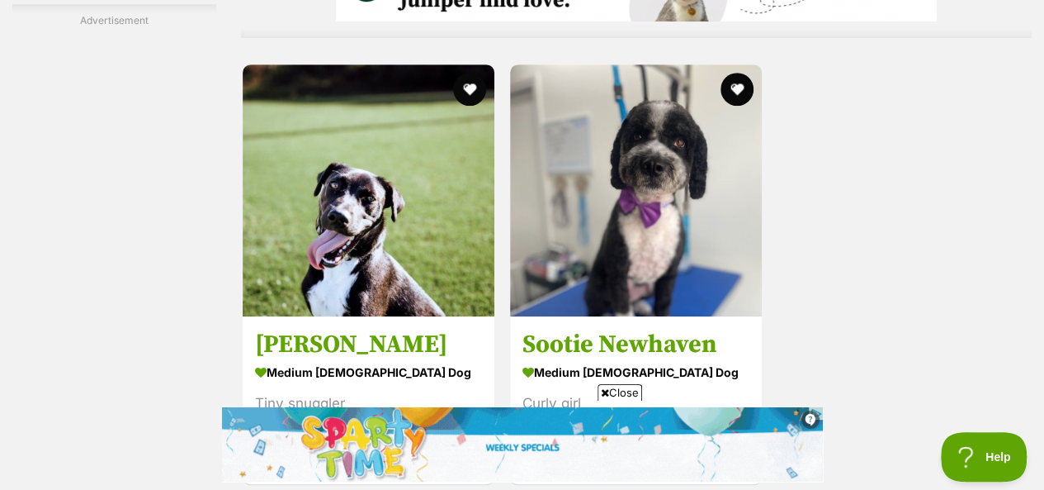
scroll to position [3715, 0]
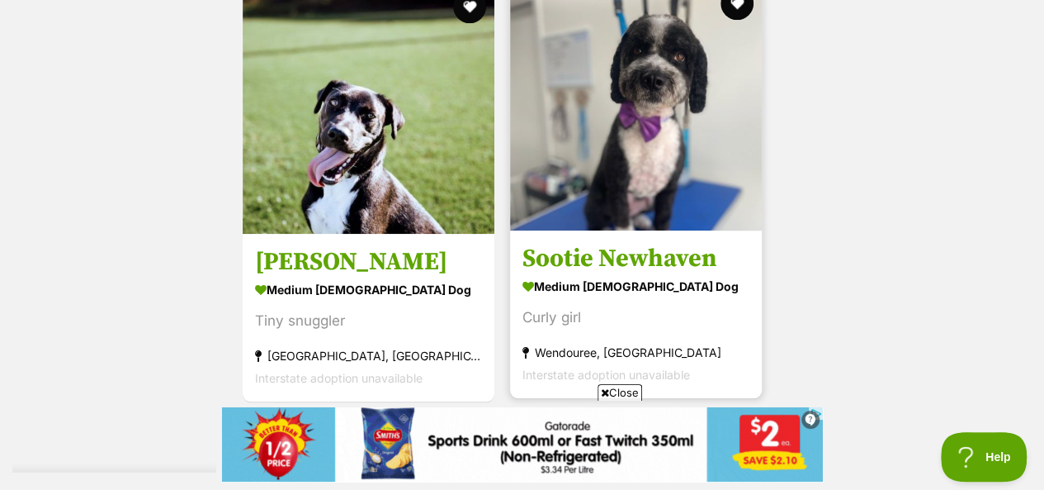
click at [657, 62] on img at bounding box center [636, 105] width 252 height 252
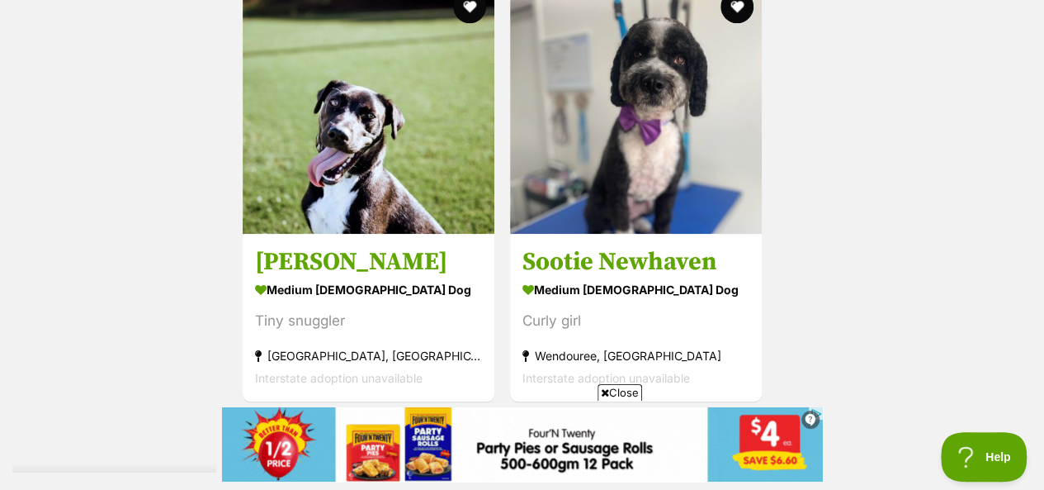
scroll to position [0, 0]
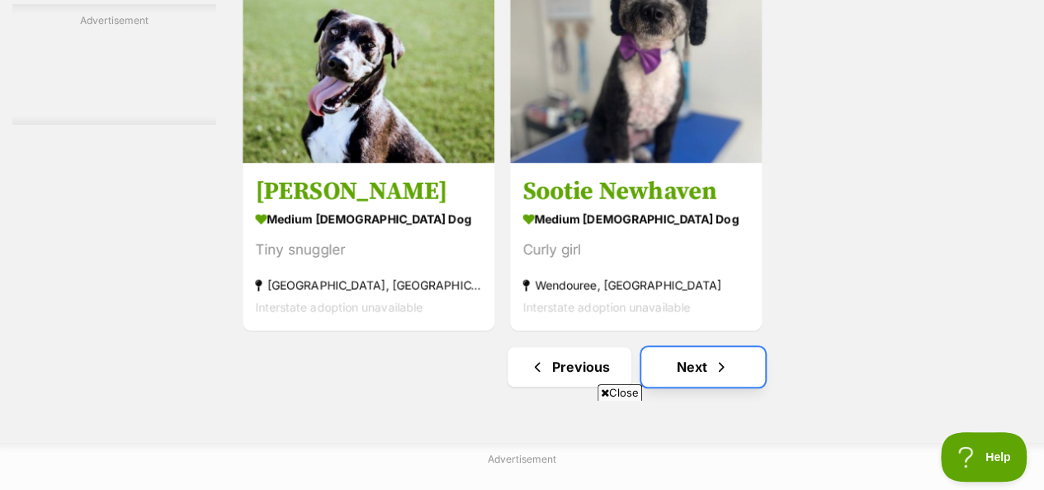
click at [671, 347] on link "Next" at bounding box center [703, 367] width 124 height 40
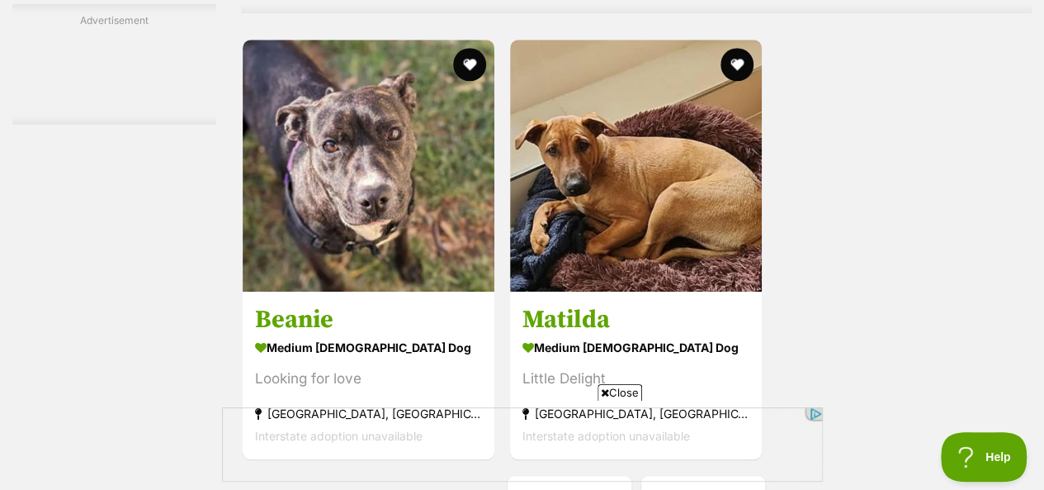
scroll to position [4045, 0]
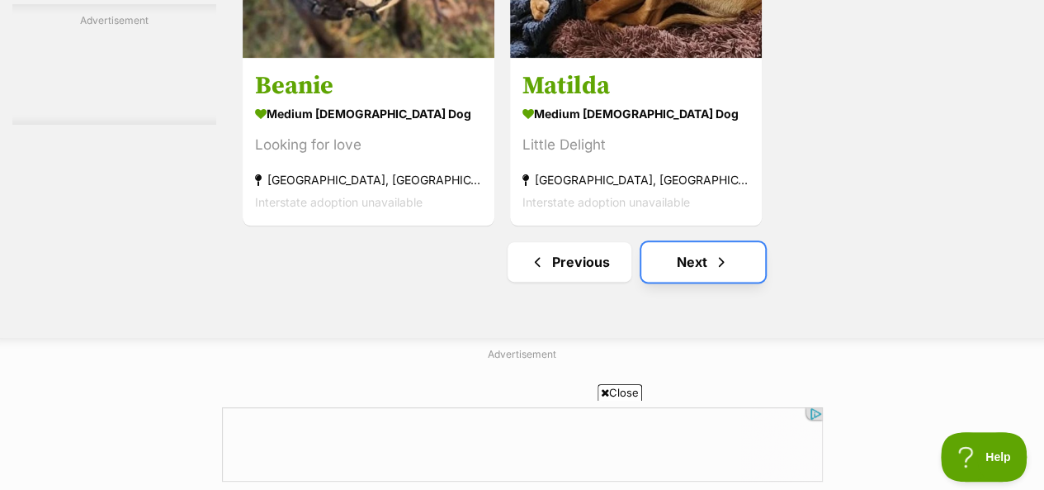
click at [695, 242] on link "Next" at bounding box center [703, 262] width 124 height 40
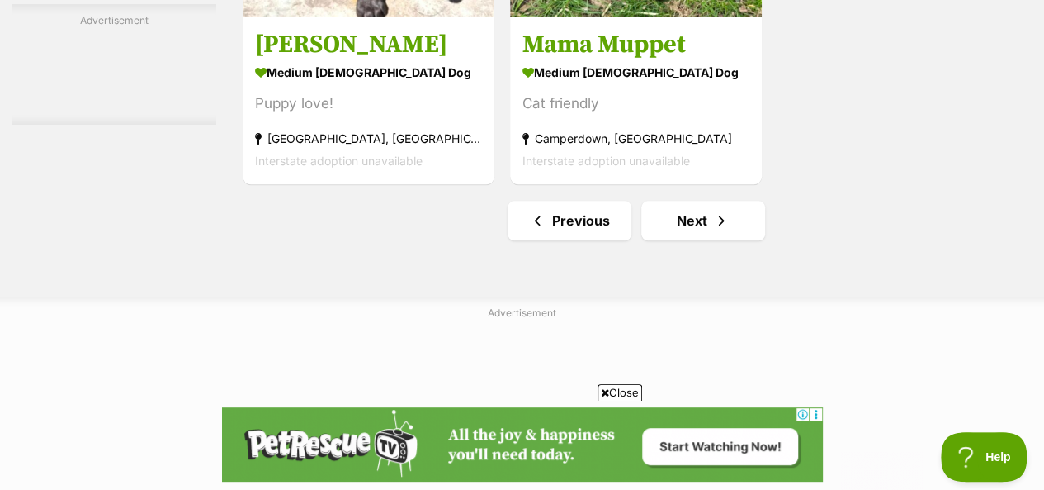
scroll to position [3963, 0]
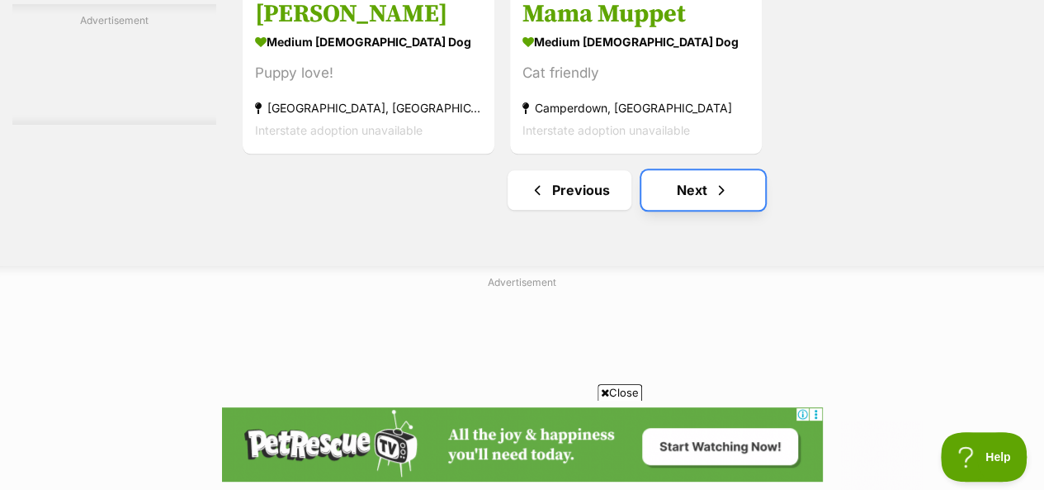
click at [690, 170] on link "Next" at bounding box center [703, 190] width 124 height 40
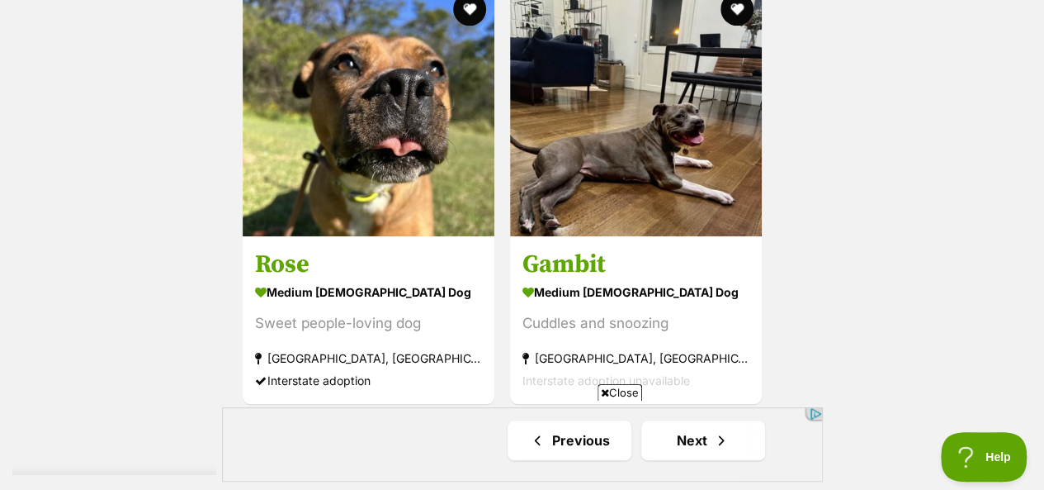
scroll to position [3715, 0]
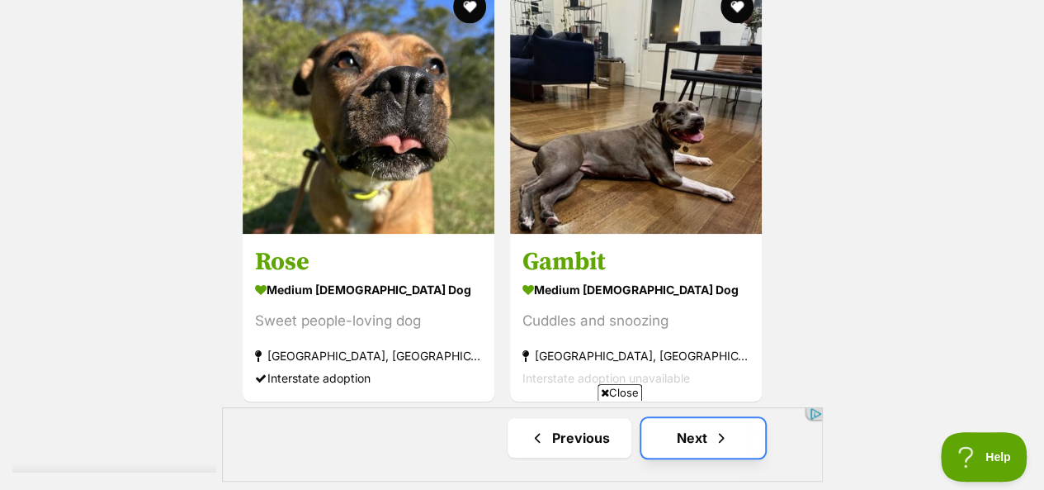
click at [717, 428] on span "Next page" at bounding box center [721, 438] width 17 height 20
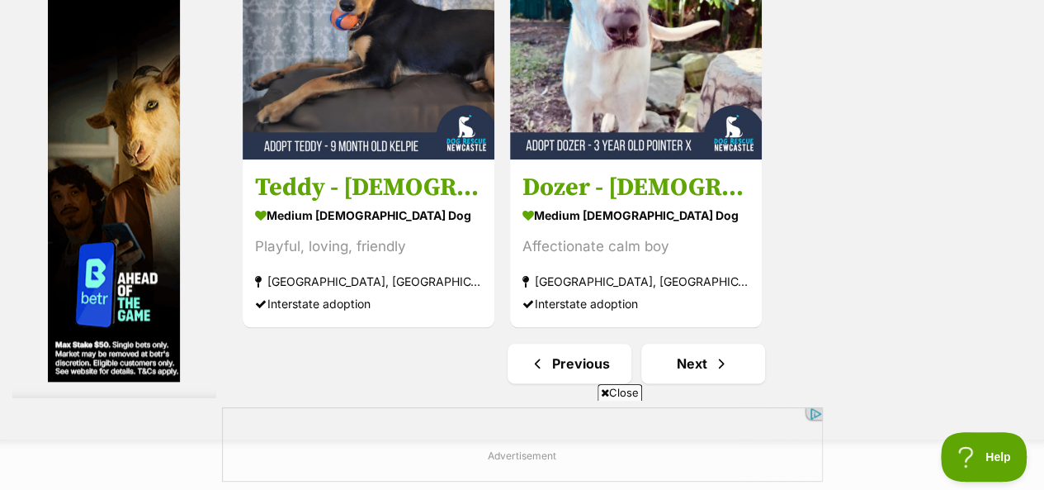
scroll to position [4045, 0]
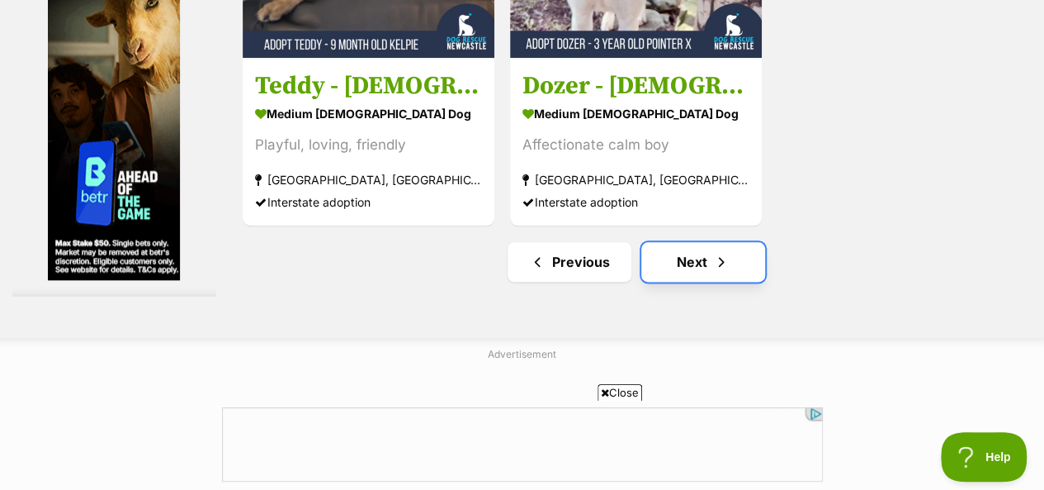
click at [720, 252] on span "Next page" at bounding box center [721, 262] width 17 height 20
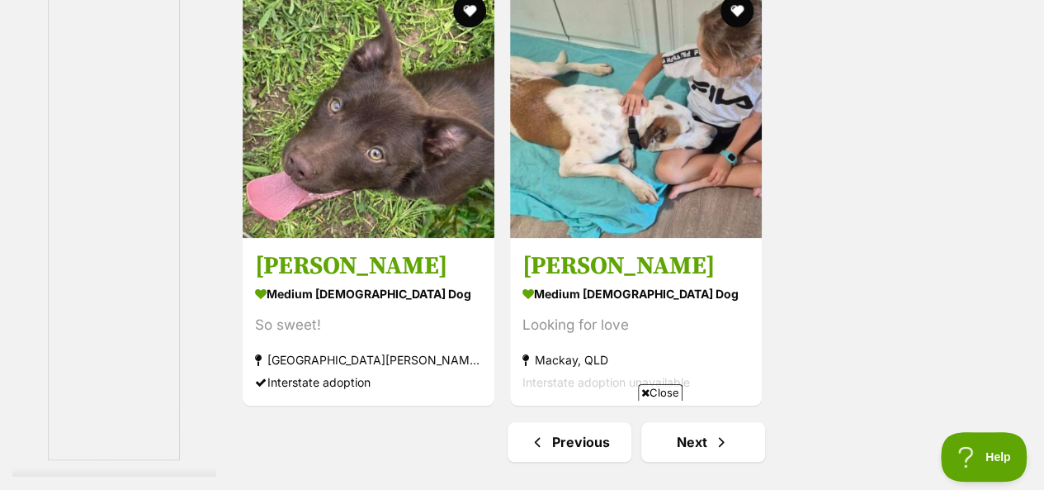
scroll to position [3715, 0]
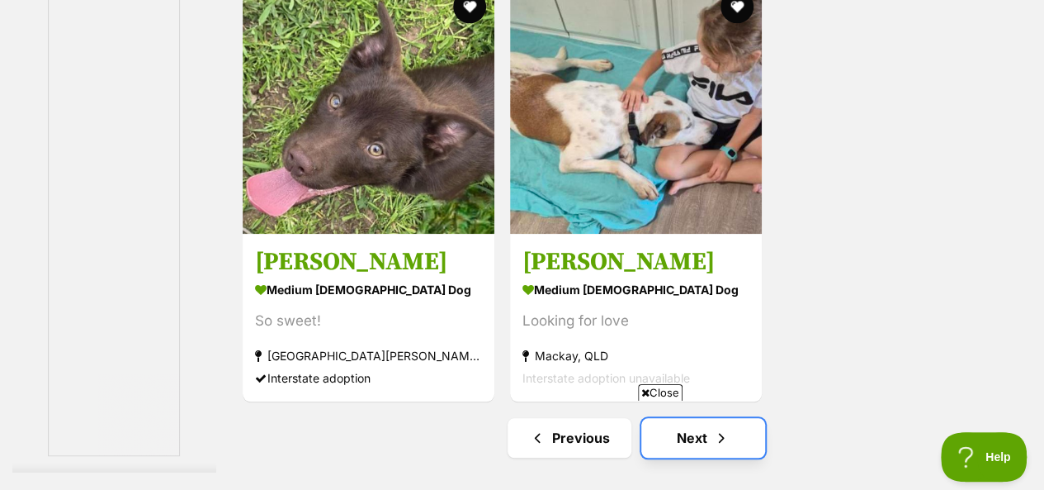
click at [725, 428] on span "Next page" at bounding box center [721, 438] width 17 height 20
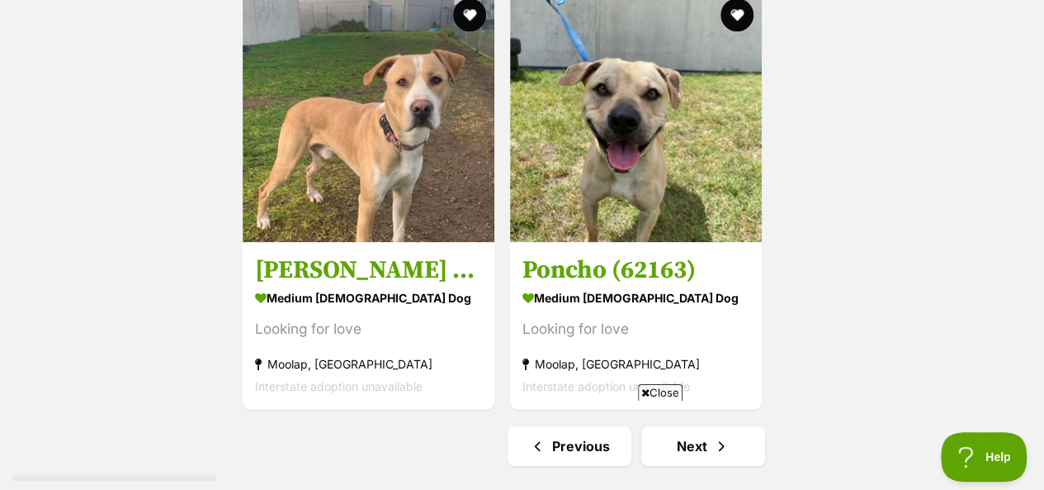
scroll to position [3715, 0]
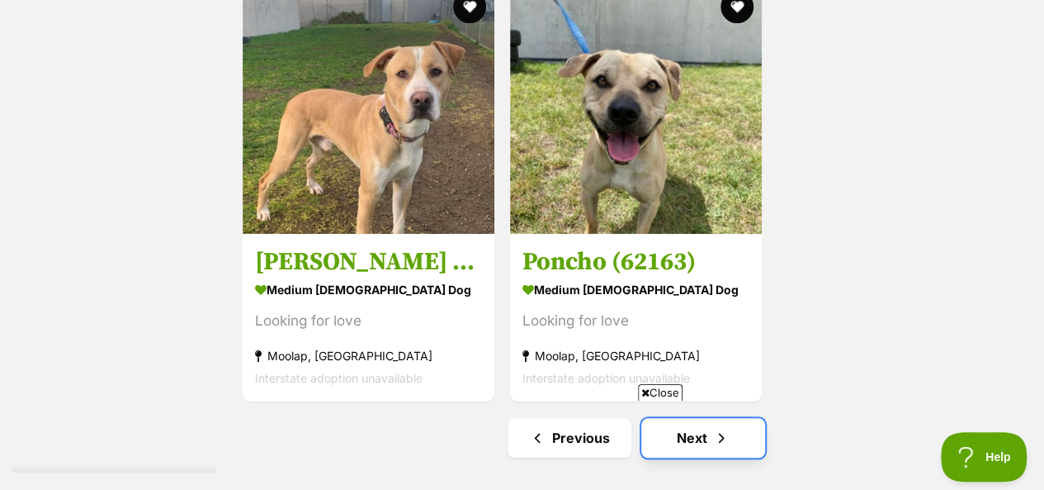
click at [735, 418] on link "Next" at bounding box center [703, 438] width 124 height 40
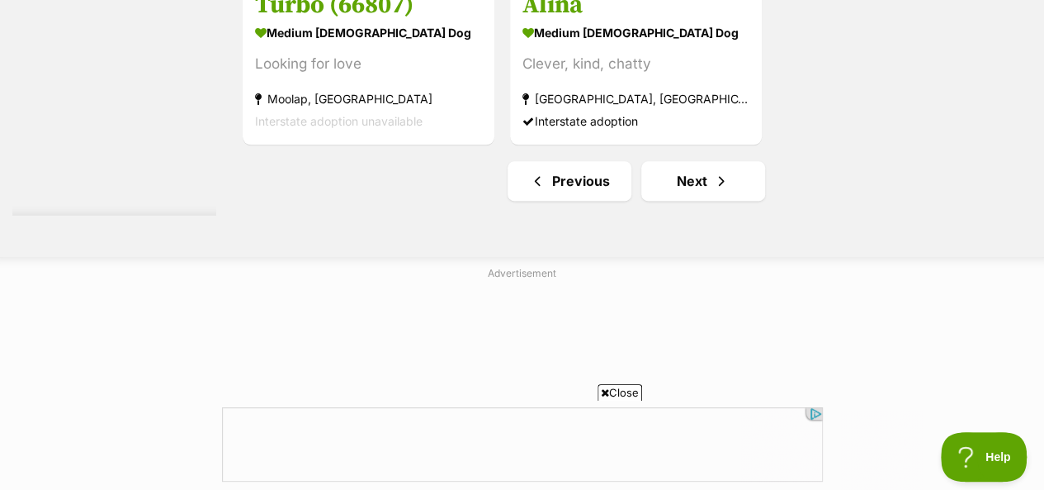
scroll to position [4128, 0]
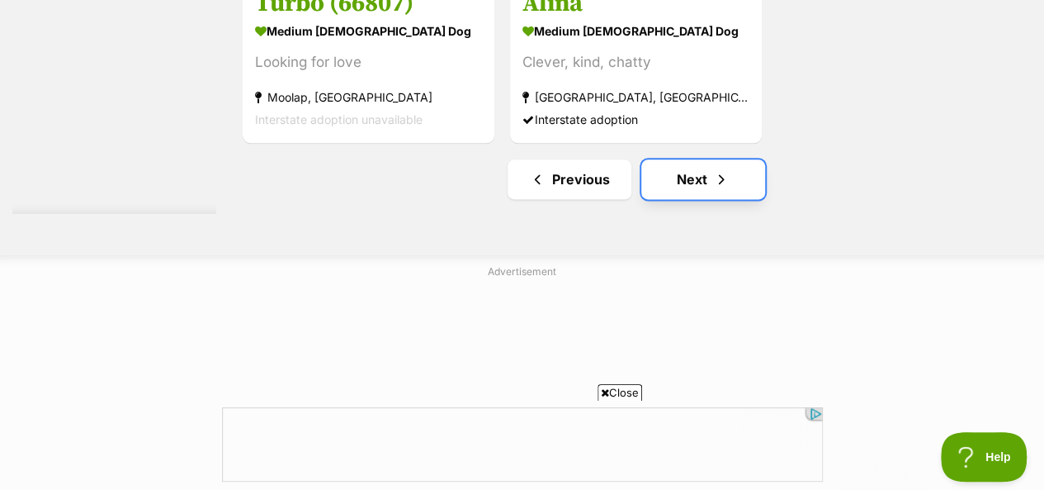
click at [682, 159] on link "Next" at bounding box center [703, 179] width 124 height 40
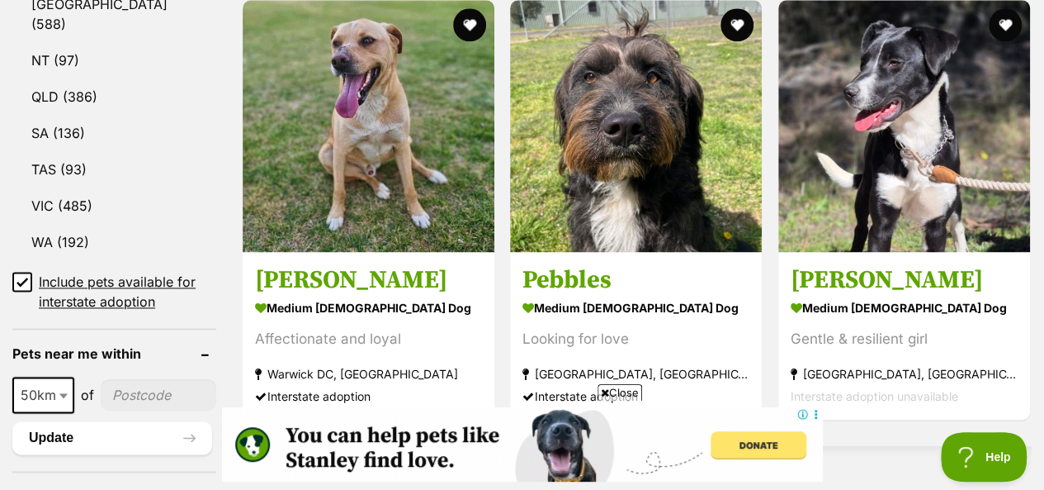
scroll to position [1073, 0]
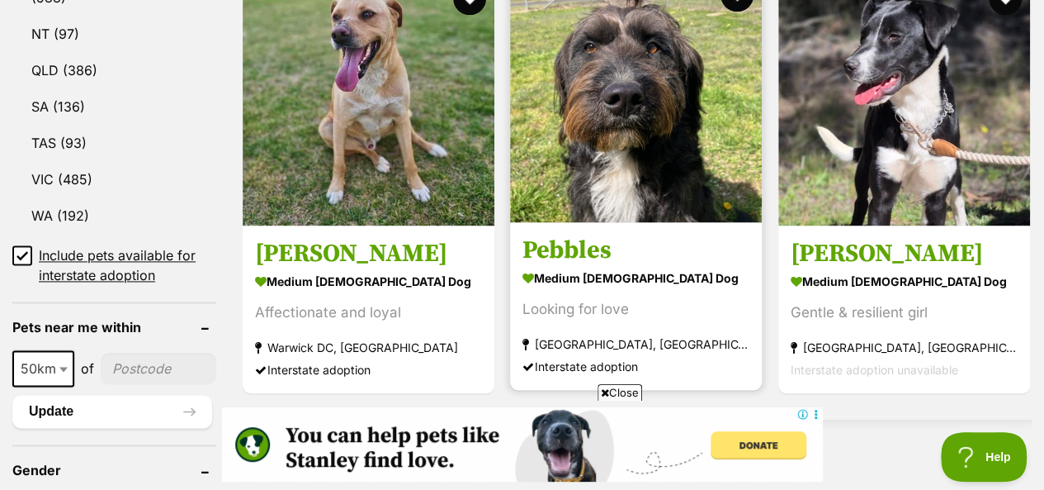
click at [715, 82] on img at bounding box center [636, 96] width 252 height 252
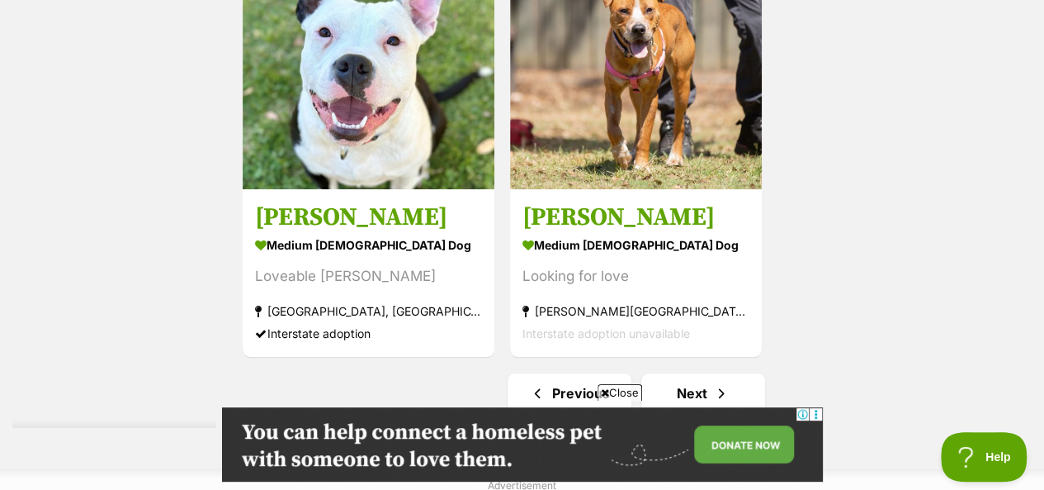
scroll to position [3880, 0]
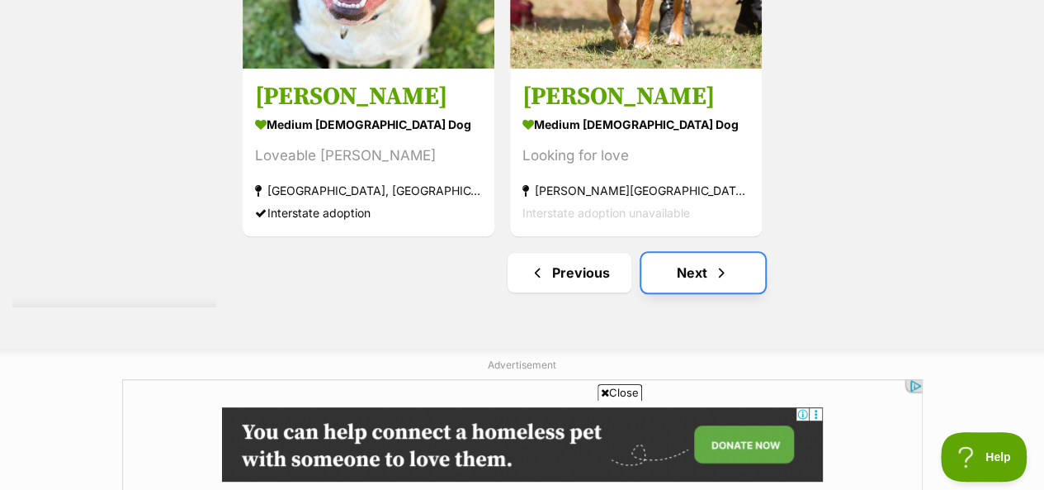
click at [718, 263] on span "Next page" at bounding box center [721, 273] width 17 height 20
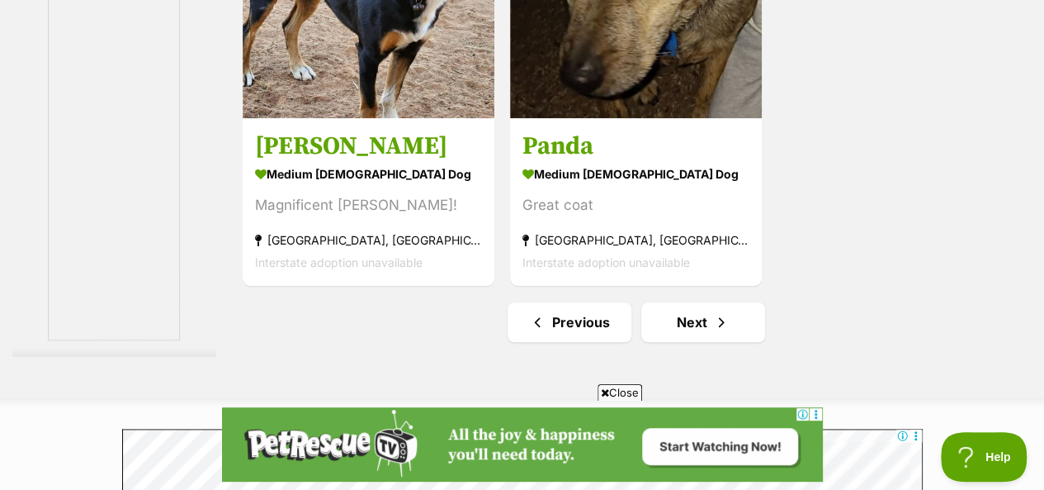
scroll to position [3880, 0]
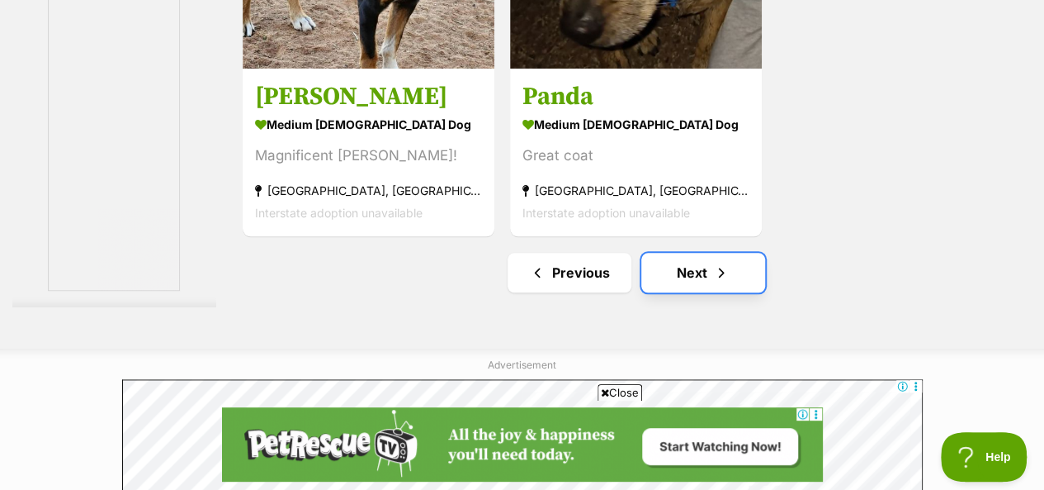
click at [686, 253] on link "Next" at bounding box center [703, 273] width 124 height 40
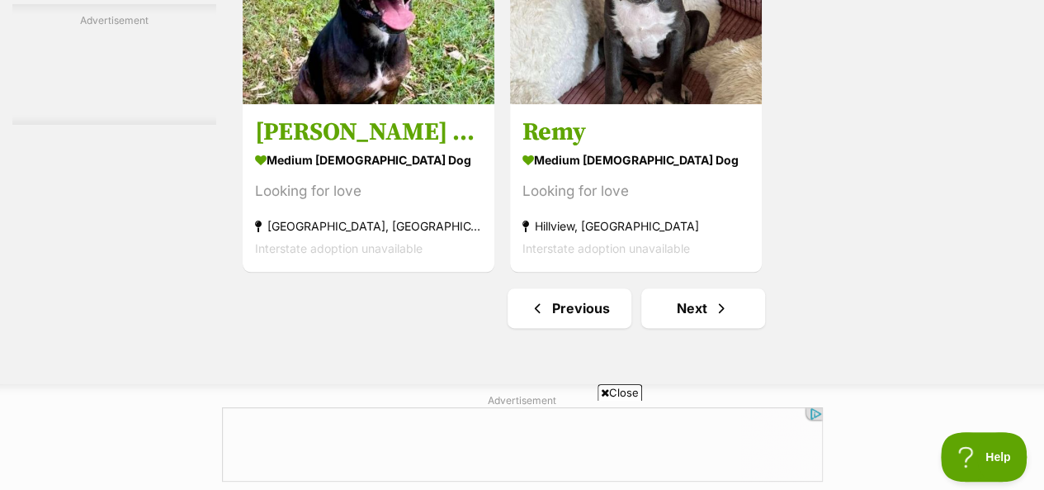
scroll to position [4045, 0]
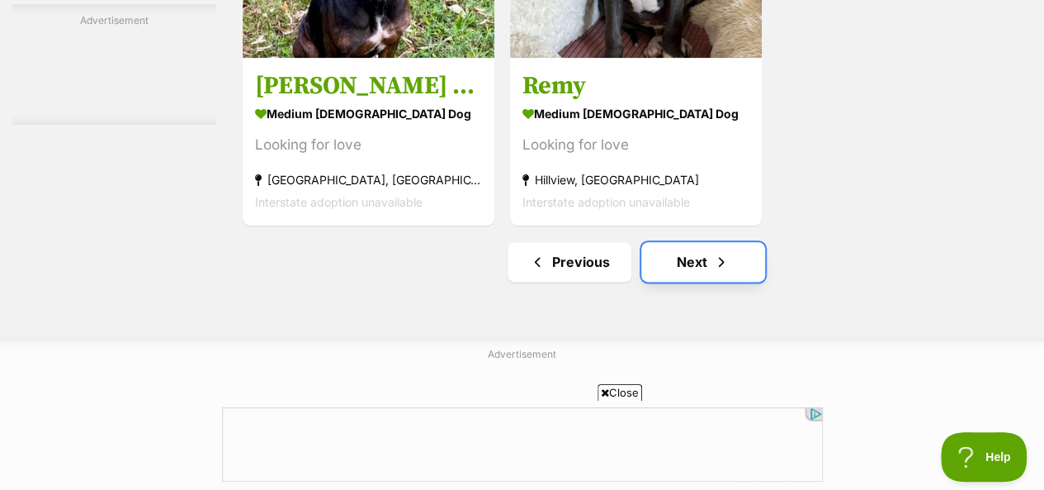
click at [698, 242] on link "Next" at bounding box center [703, 262] width 124 height 40
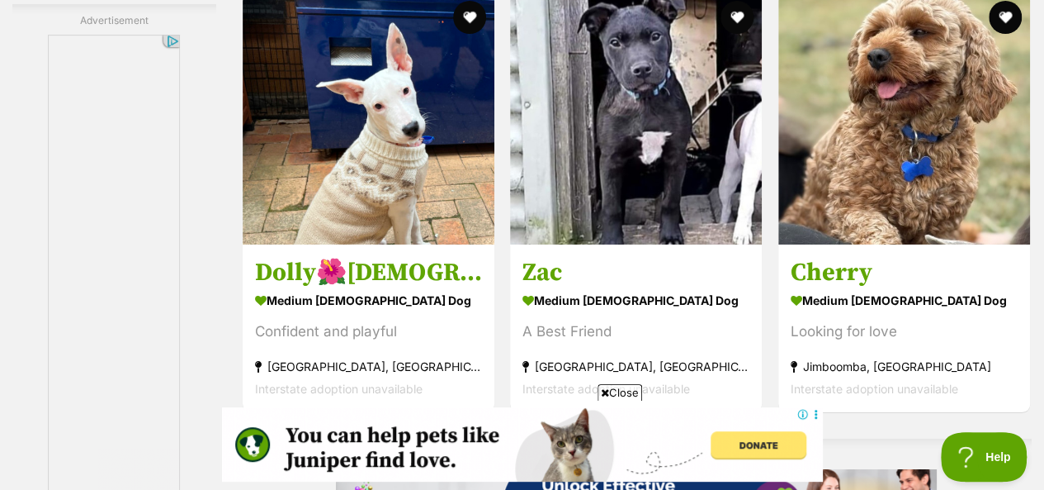
scroll to position [3137, 0]
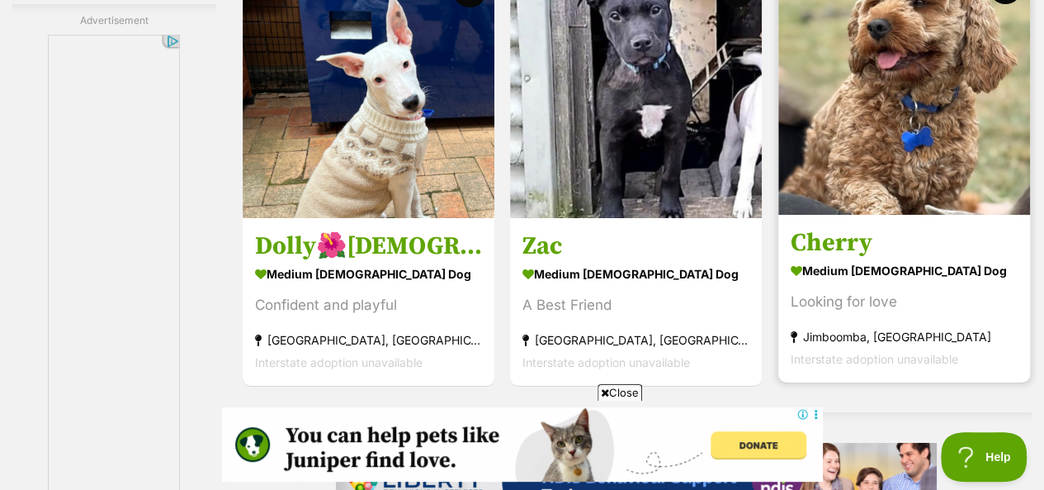
click at [876, 108] on img at bounding box center [904, 89] width 252 height 252
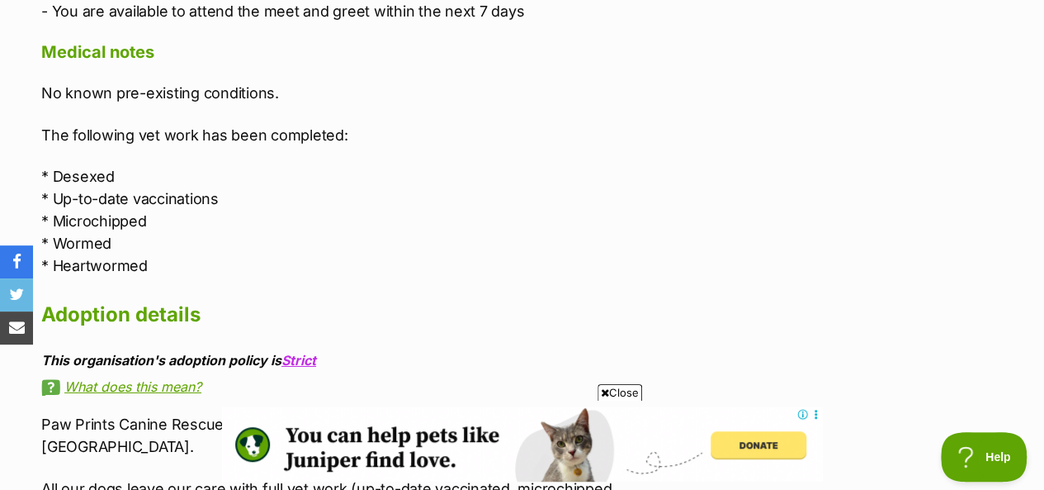
scroll to position [2642, 0]
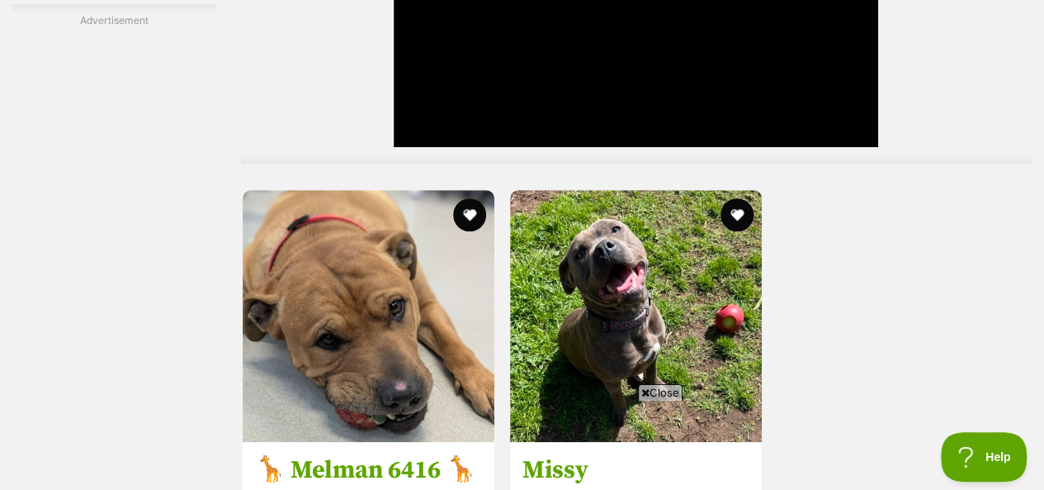
scroll to position [3737, 0]
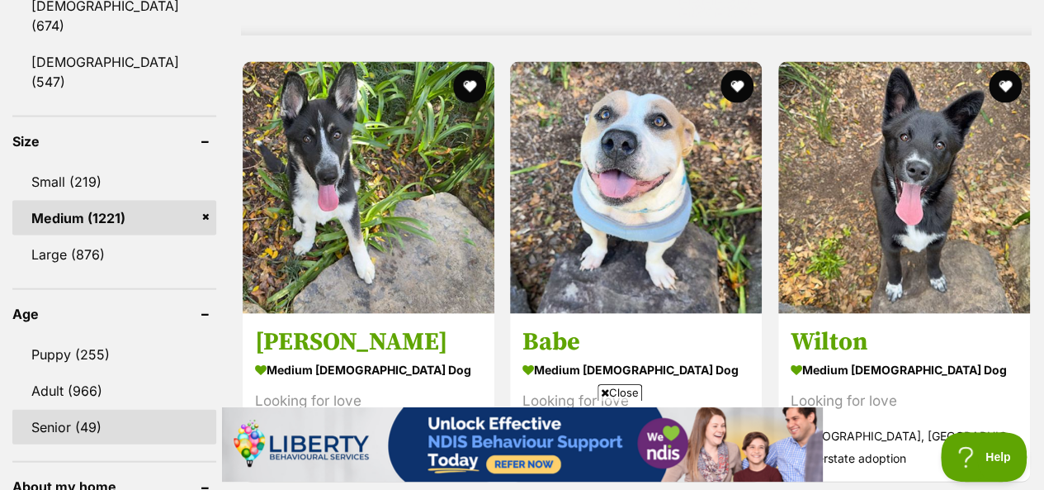
scroll to position [1389, 0]
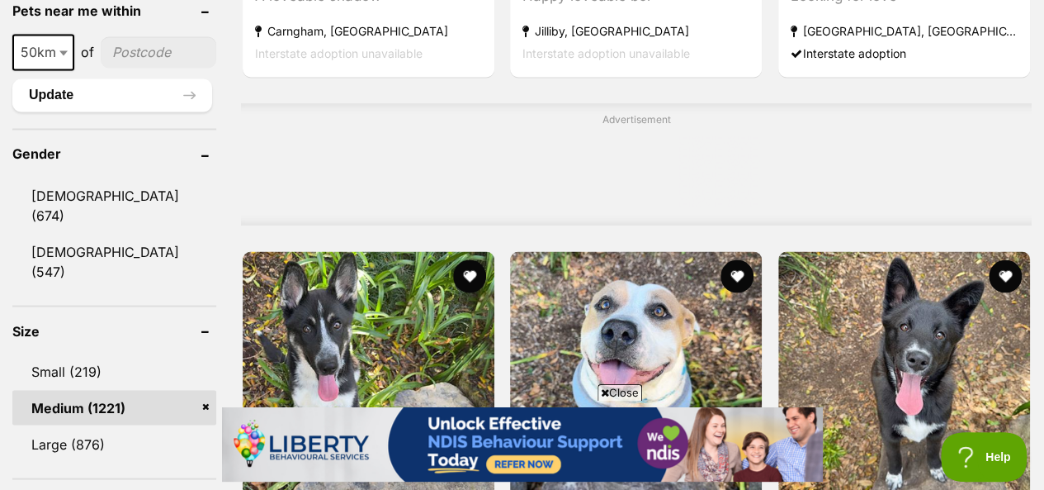
click at [200, 390] on link "Medium (1221)" at bounding box center [114, 407] width 204 height 35
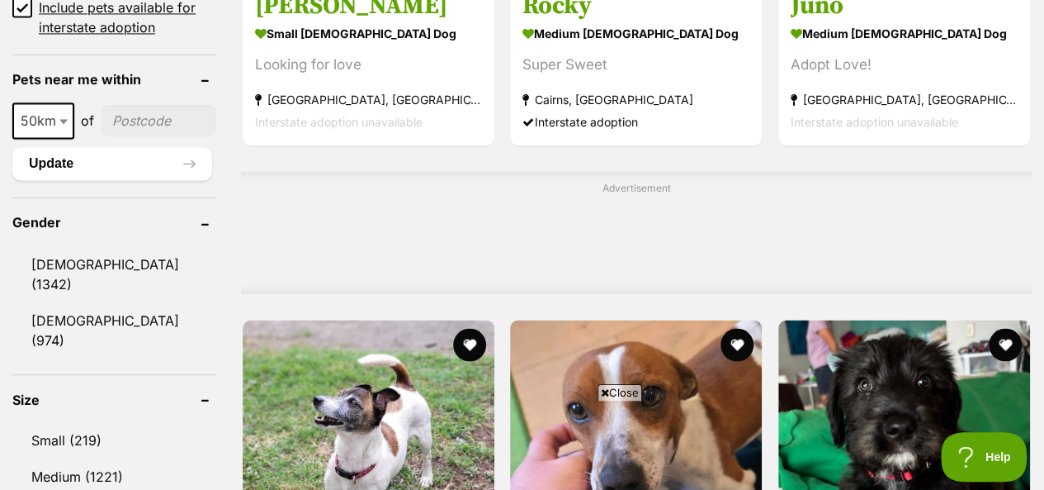
click at [106, 458] on link "Medium (1221)" at bounding box center [114, 475] width 204 height 35
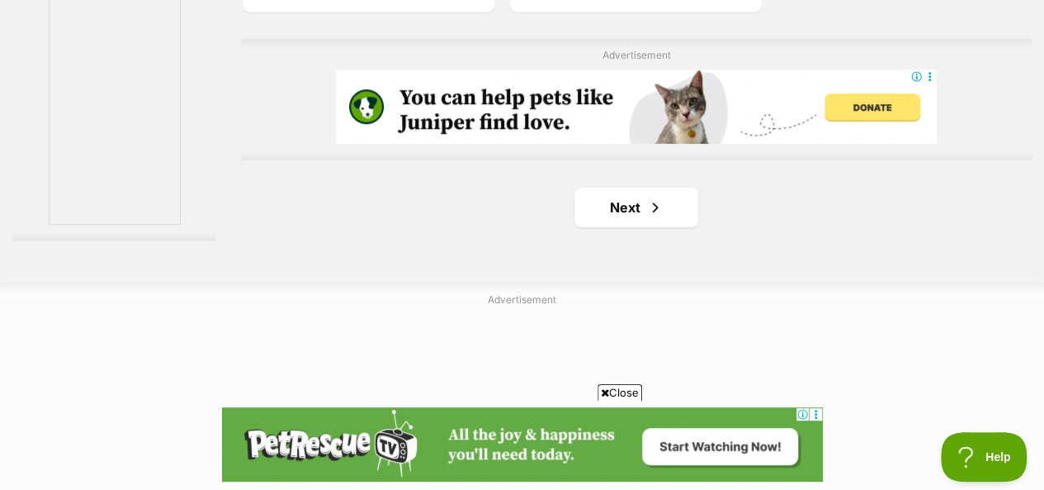
scroll to position [3963, 0]
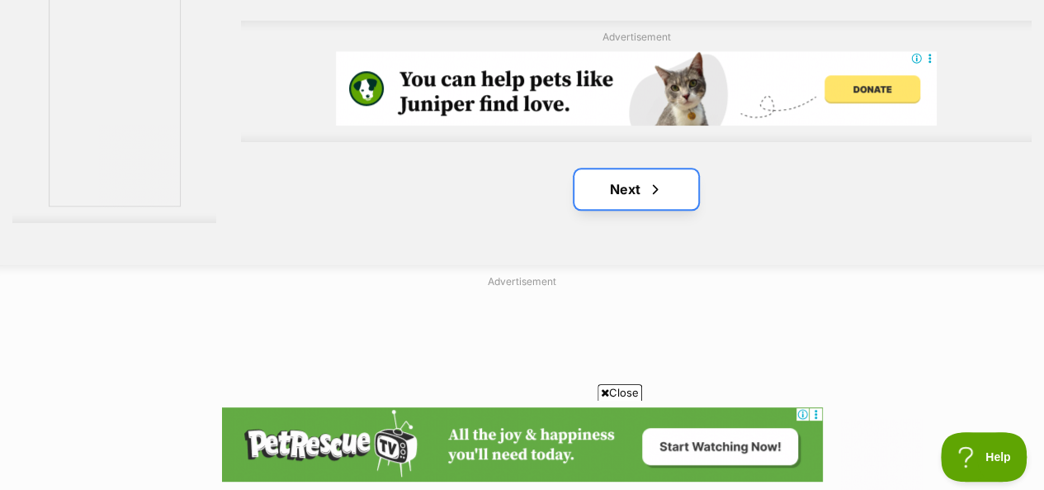
click at [625, 169] on link "Next" at bounding box center [637, 189] width 124 height 40
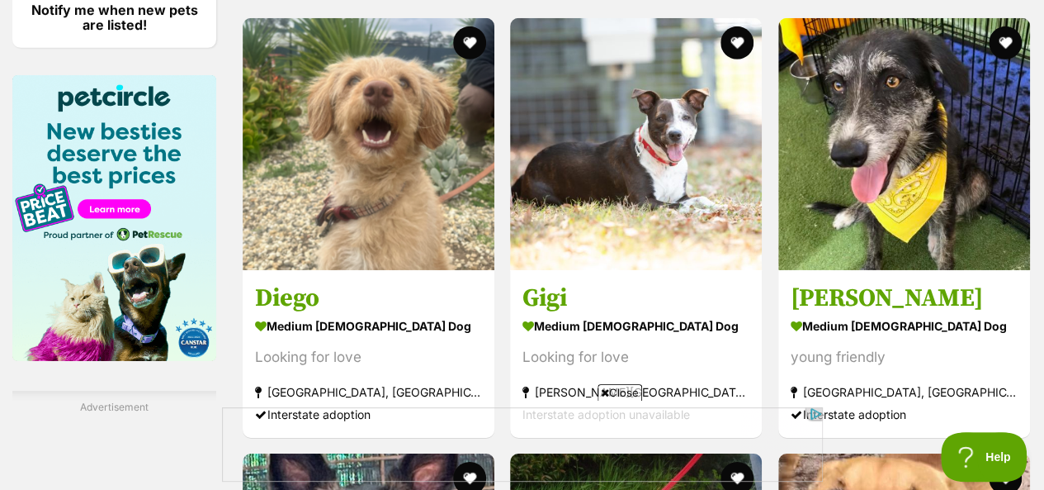
scroll to position [2559, 0]
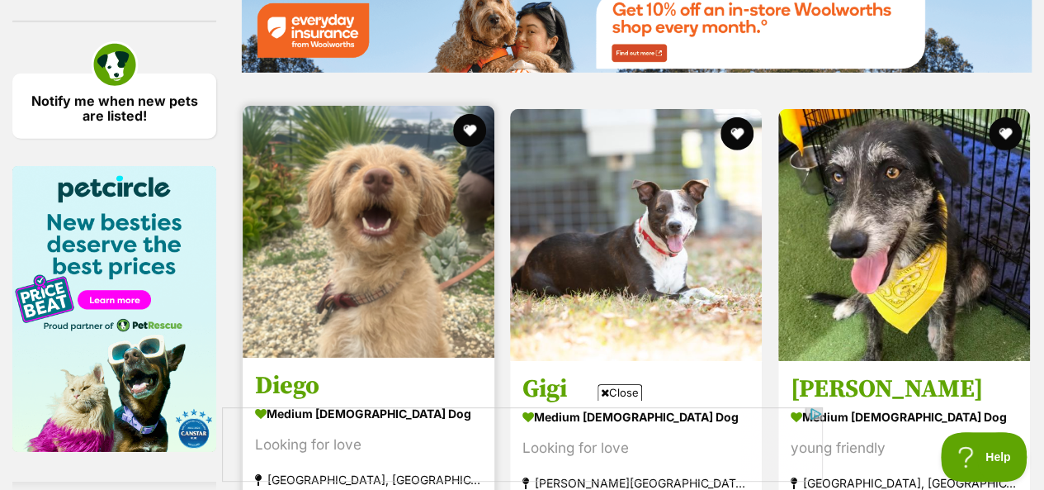
click at [390, 249] on img at bounding box center [369, 232] width 252 height 252
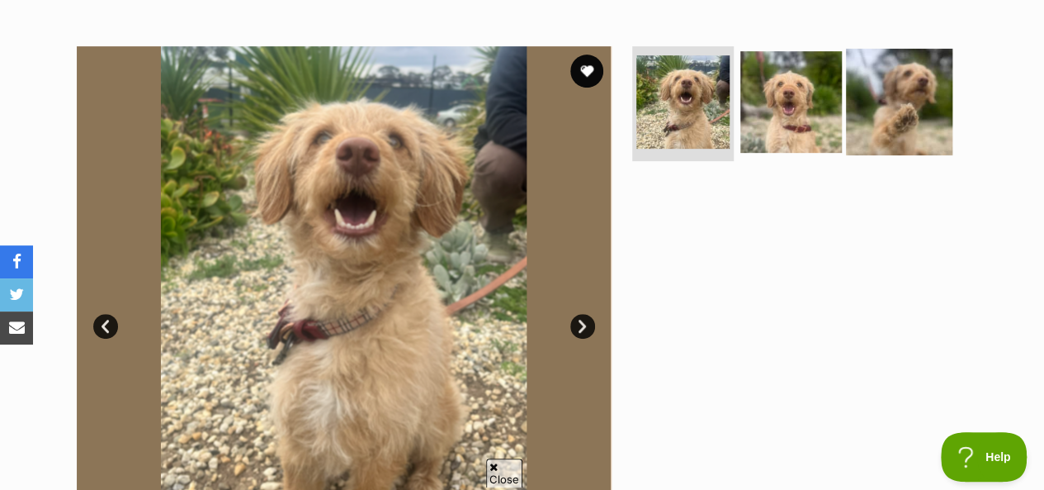
click at [880, 115] on img at bounding box center [899, 101] width 106 height 106
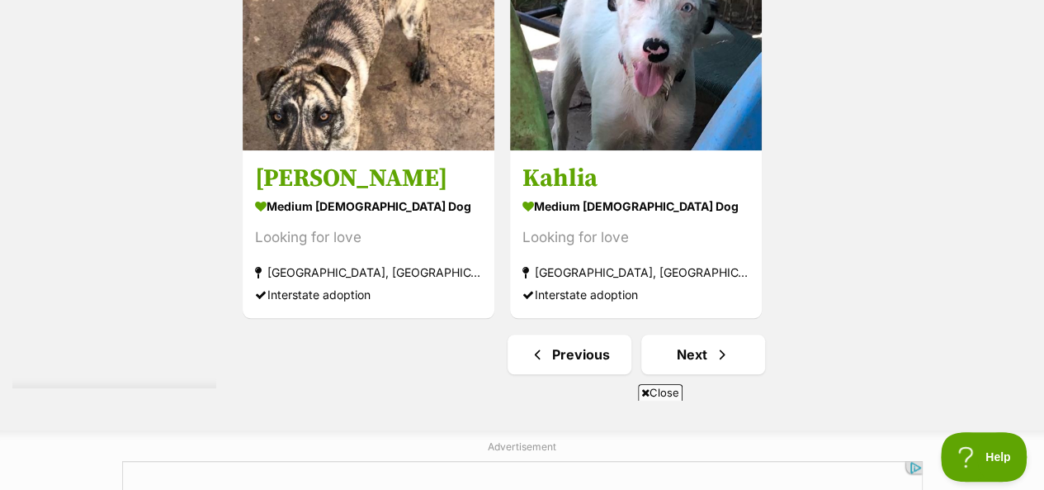
scroll to position [3963, 0]
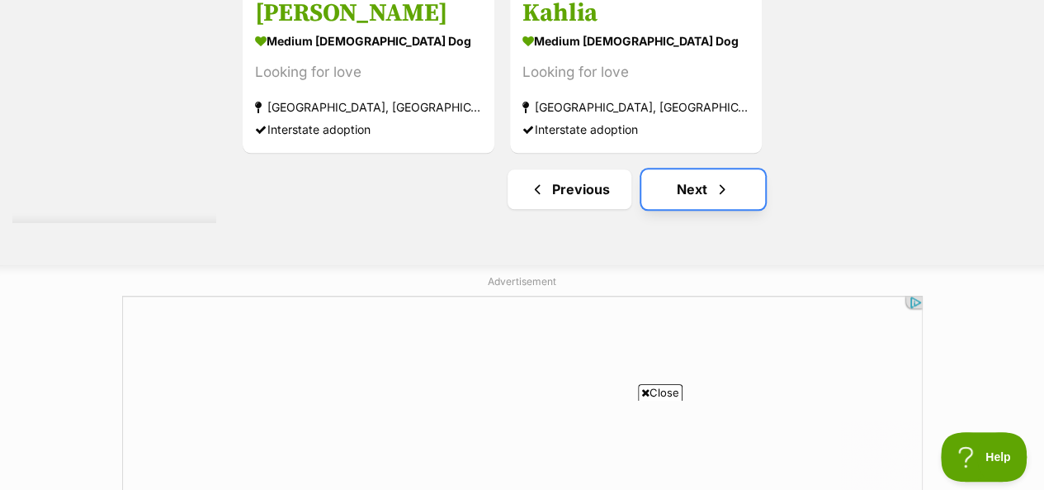
click at [718, 179] on span "Next page" at bounding box center [722, 189] width 17 height 20
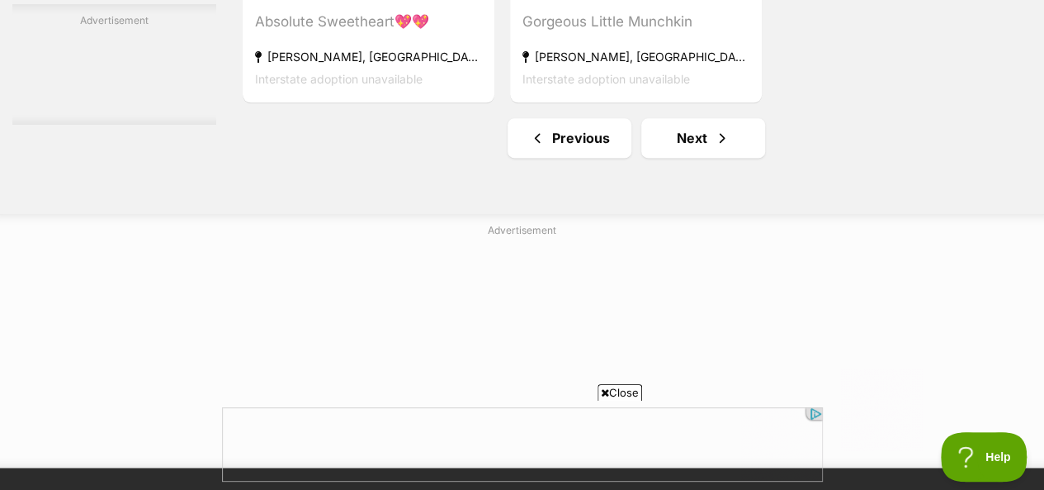
scroll to position [4210, 0]
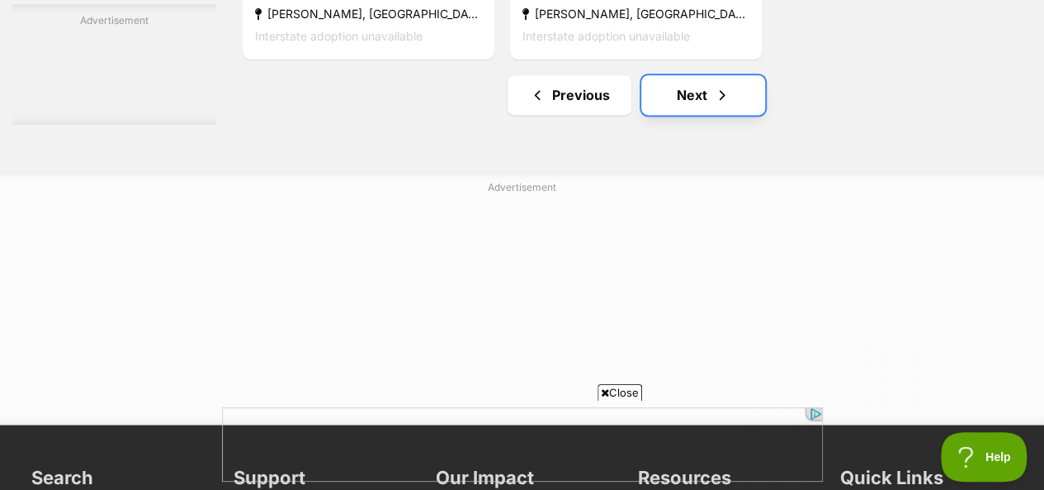
click at [695, 75] on link "Next" at bounding box center [703, 95] width 124 height 40
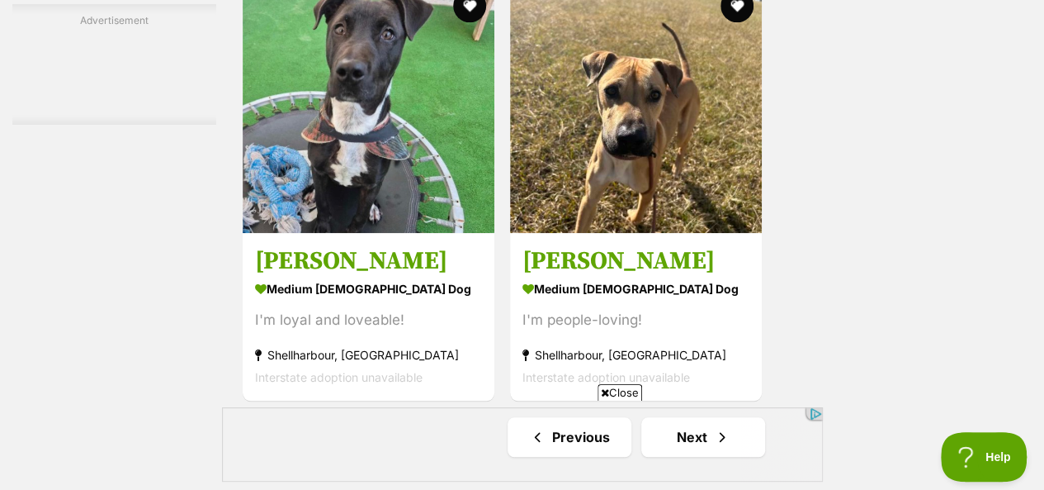
scroll to position [3880, 0]
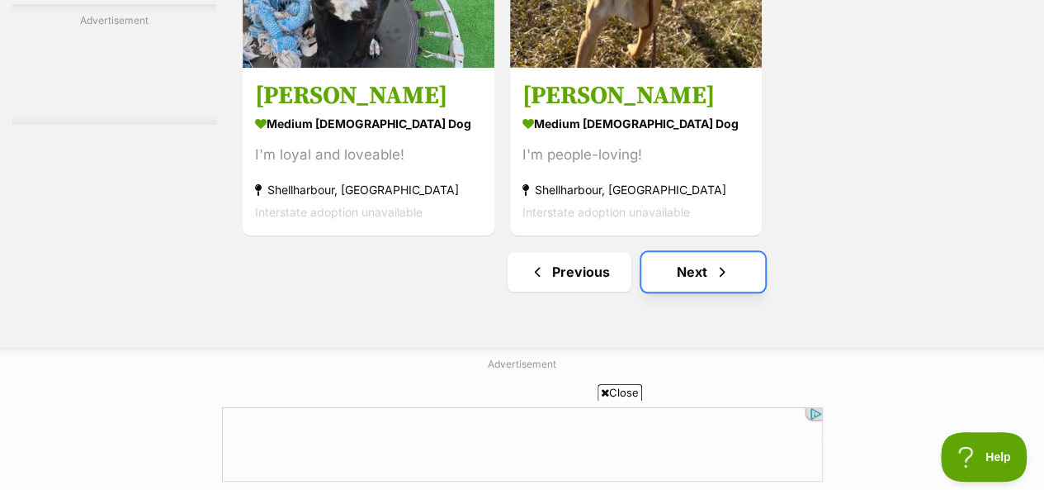
click at [659, 252] on link "Next" at bounding box center [703, 272] width 124 height 40
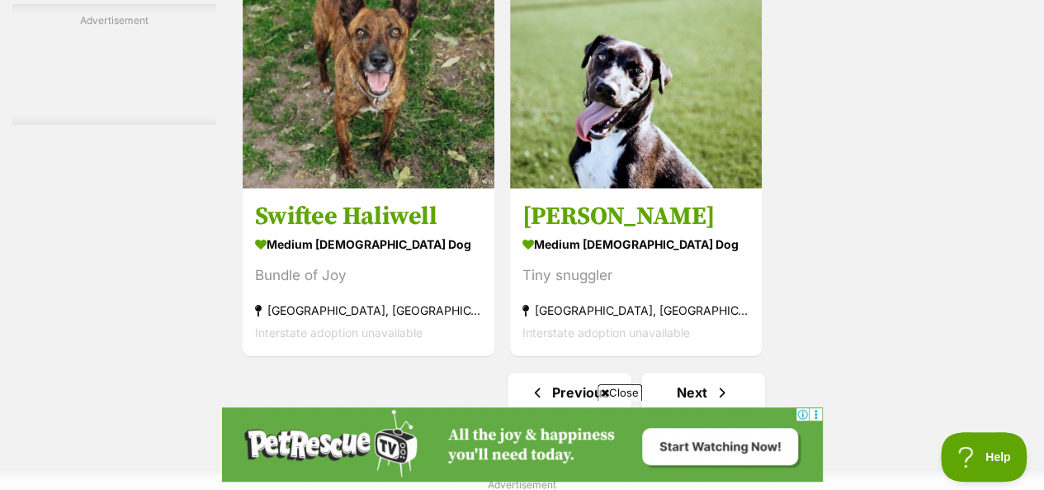
scroll to position [3880, 0]
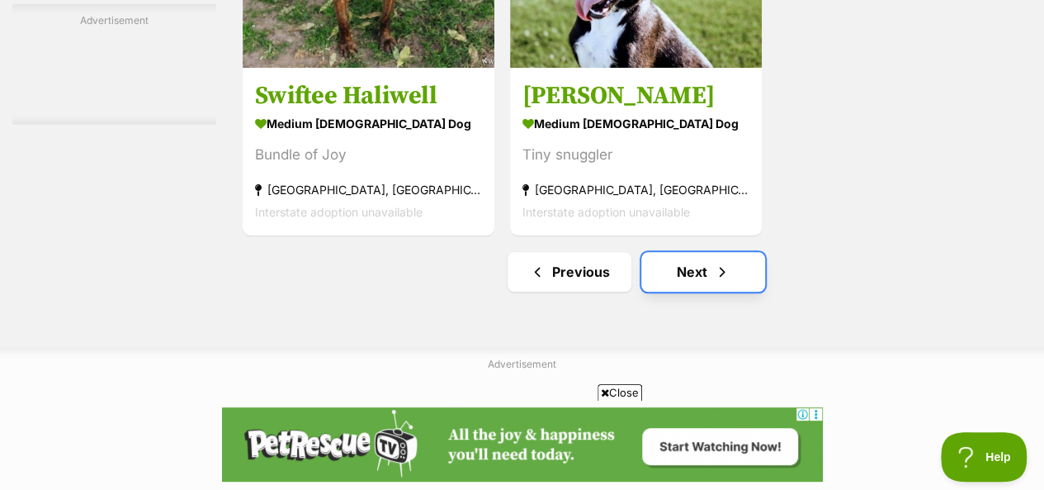
click at [727, 252] on link "Next" at bounding box center [703, 272] width 124 height 40
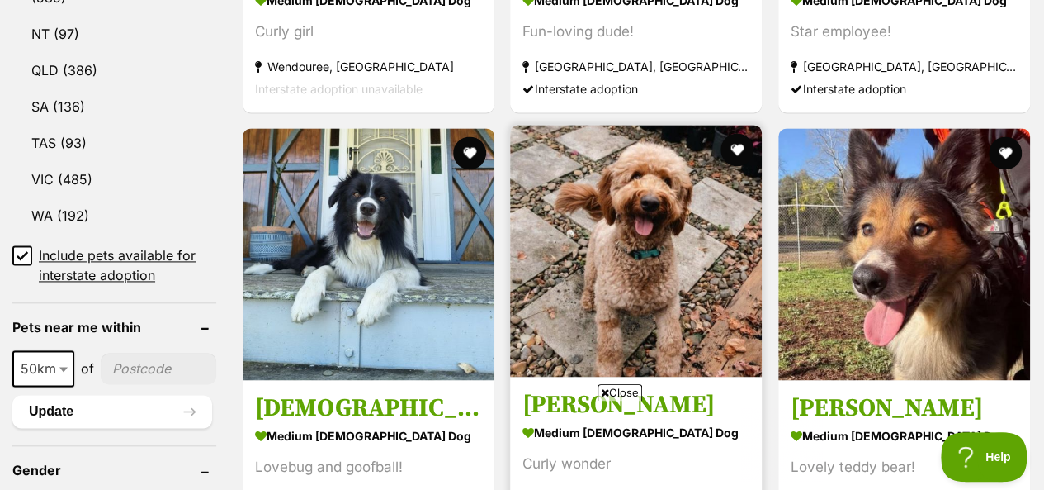
click at [591, 227] on img at bounding box center [636, 251] width 252 height 252
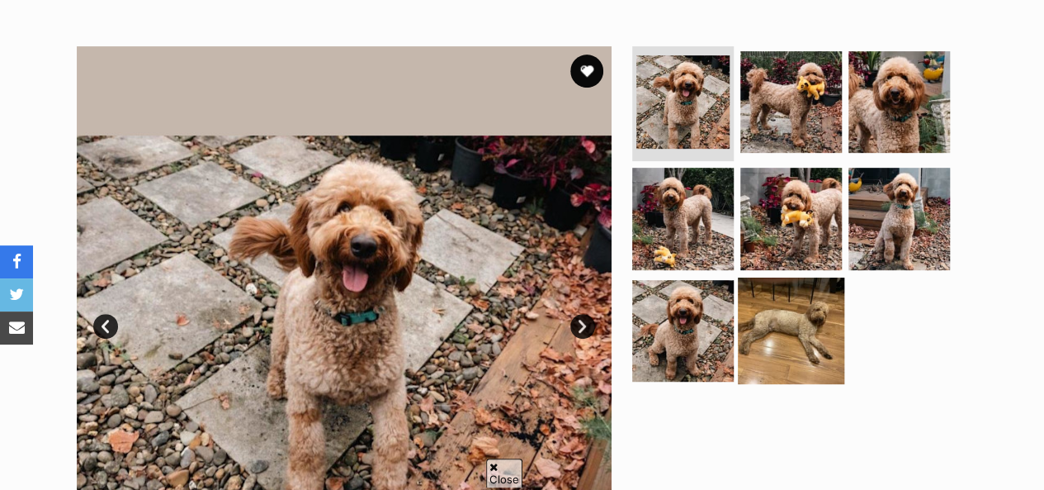
click at [788, 315] on img at bounding box center [791, 330] width 106 height 106
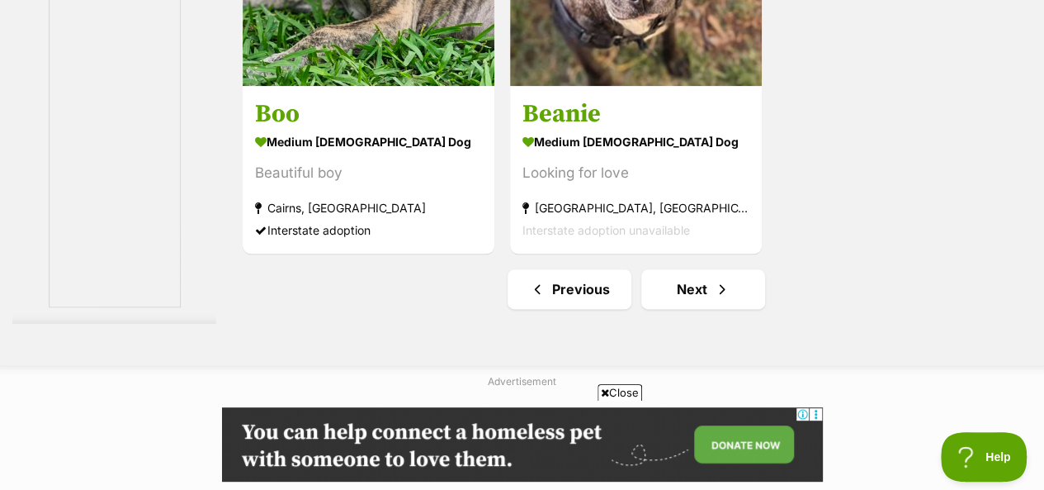
scroll to position [4045, 0]
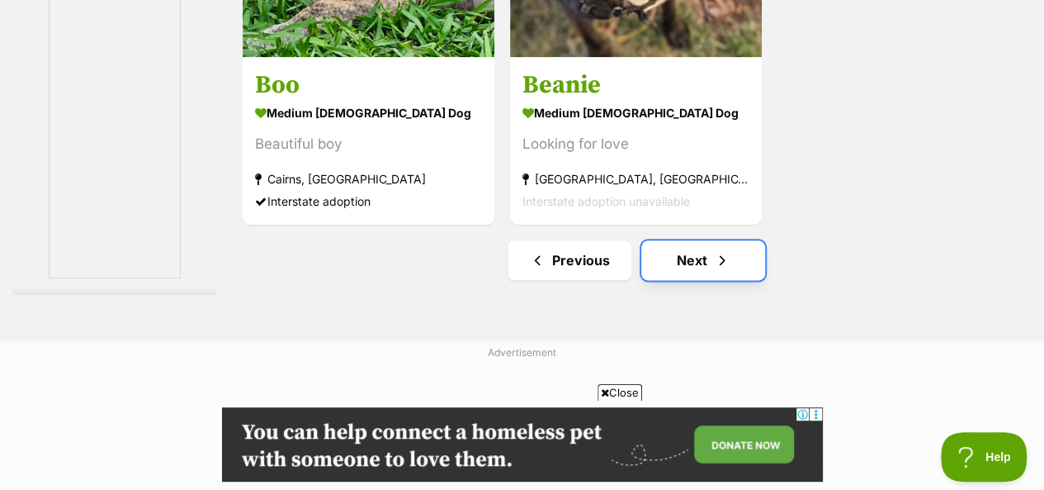
click at [698, 240] on link "Next" at bounding box center [703, 260] width 124 height 40
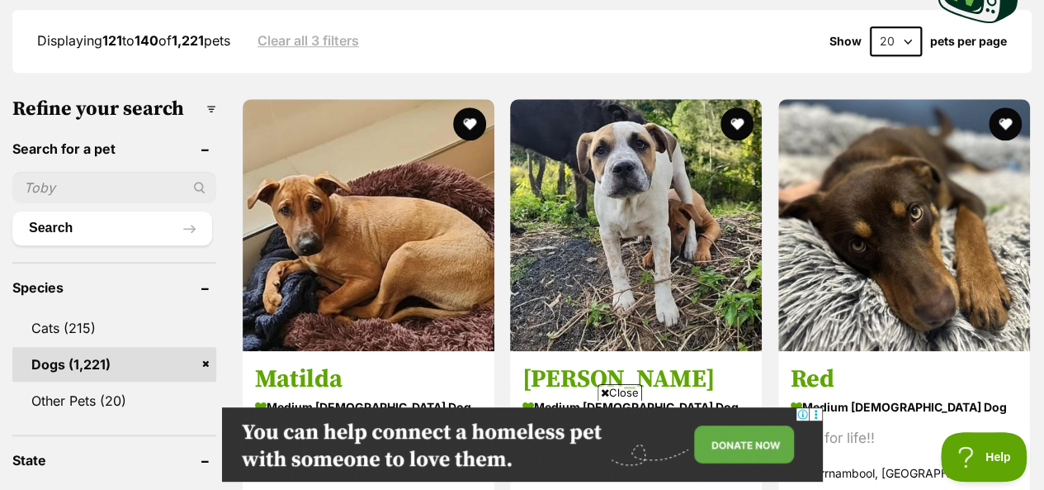
scroll to position [431, 0]
